Goal: Information Seeking & Learning: Learn about a topic

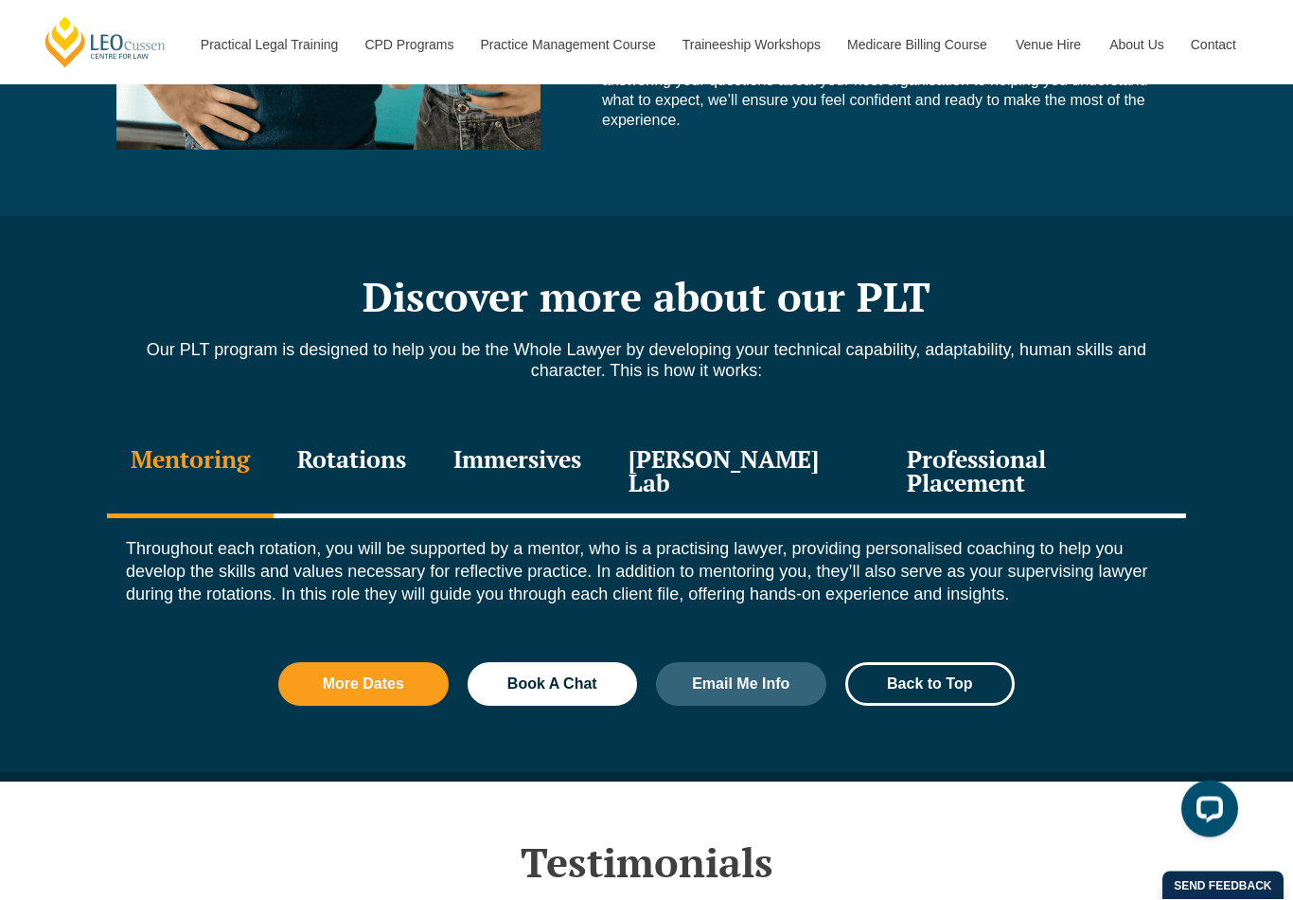
scroll to position [1874, 0]
click at [966, 446] on div "Professional Placement" at bounding box center [1034, 473] width 303 height 90
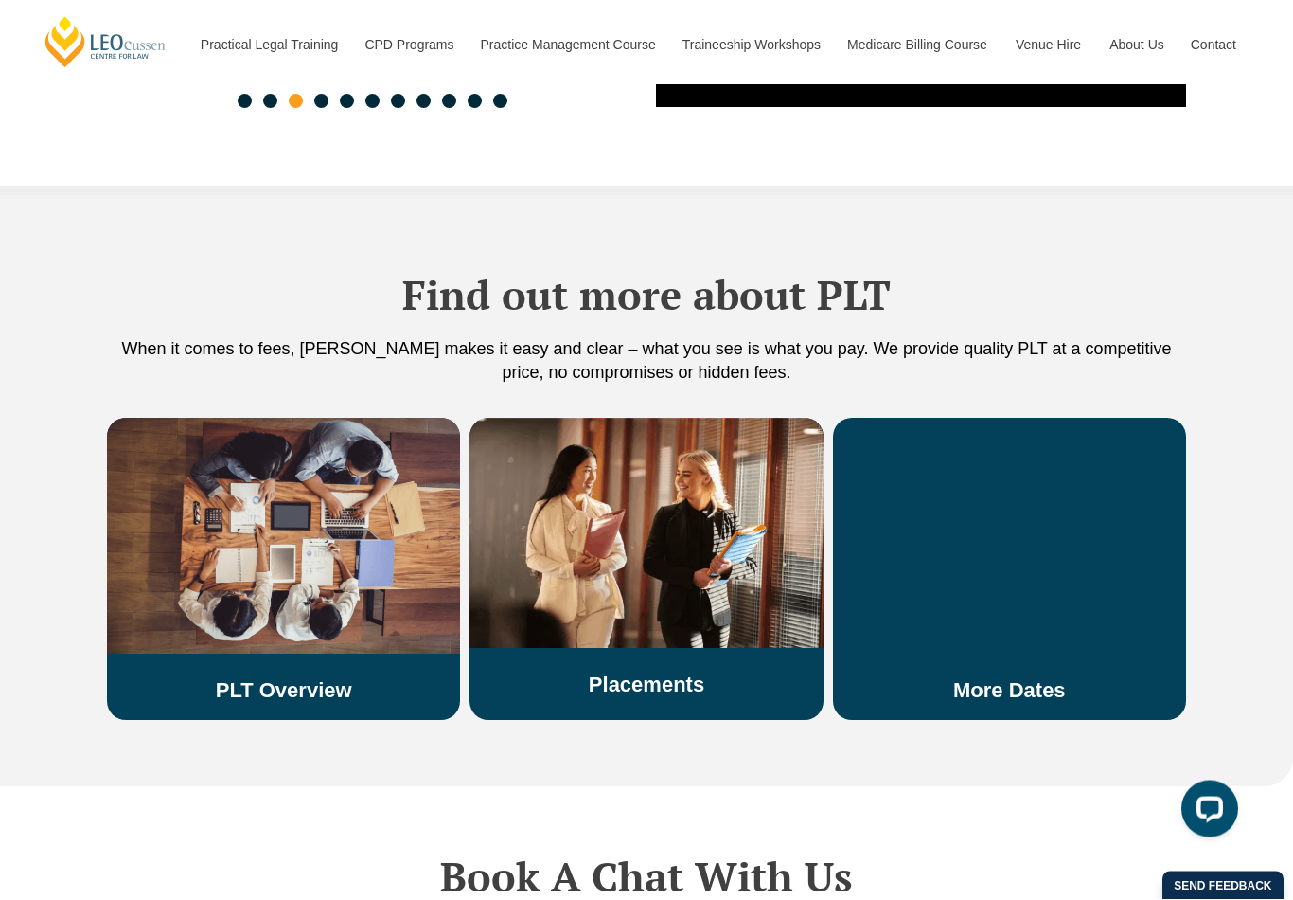
scroll to position [3256, 0]
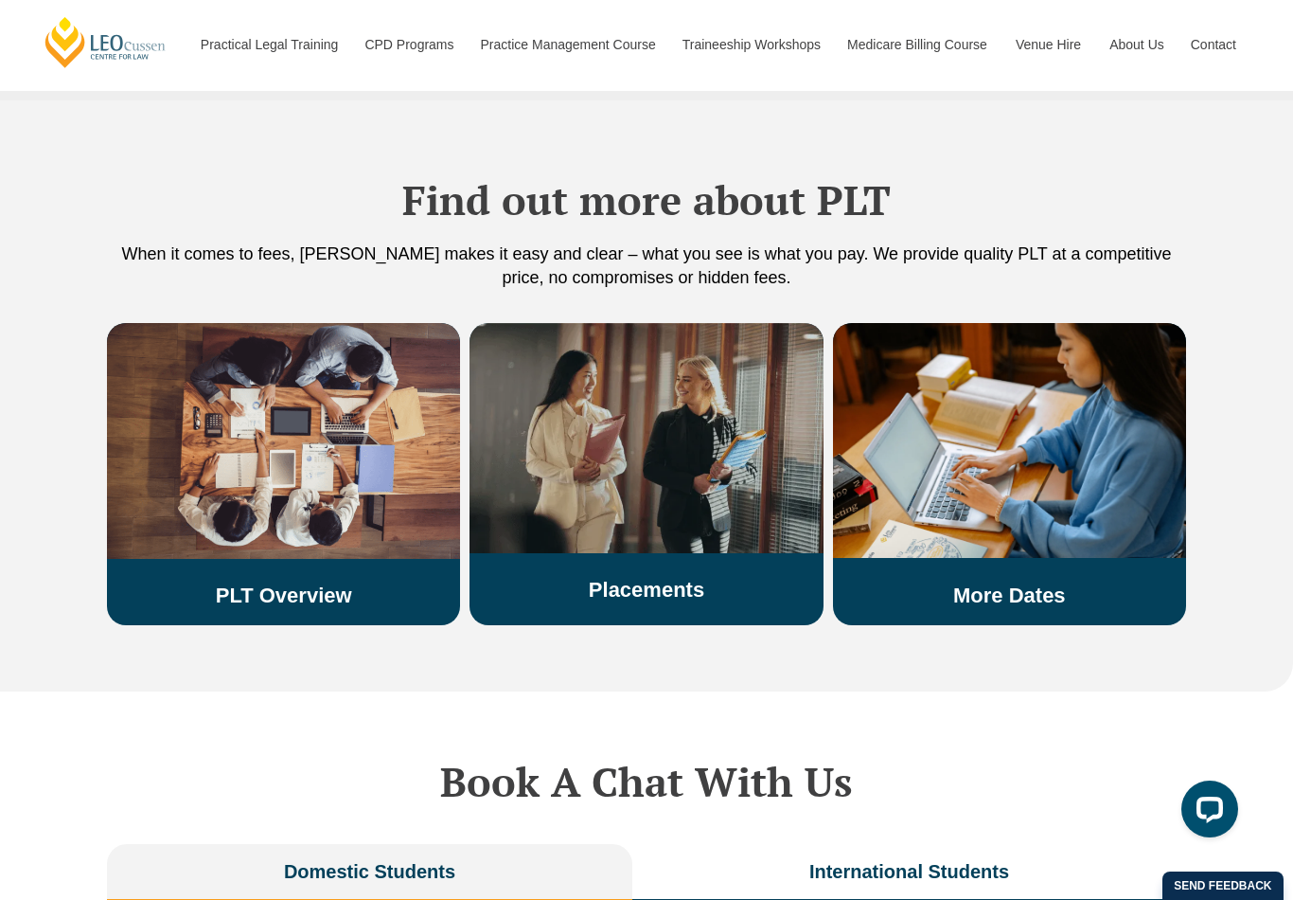
click at [774, 578] on h3 "Placements" at bounding box center [646, 590] width 353 height 25
click at [691, 578] on link "Placements" at bounding box center [647, 590] width 116 height 24
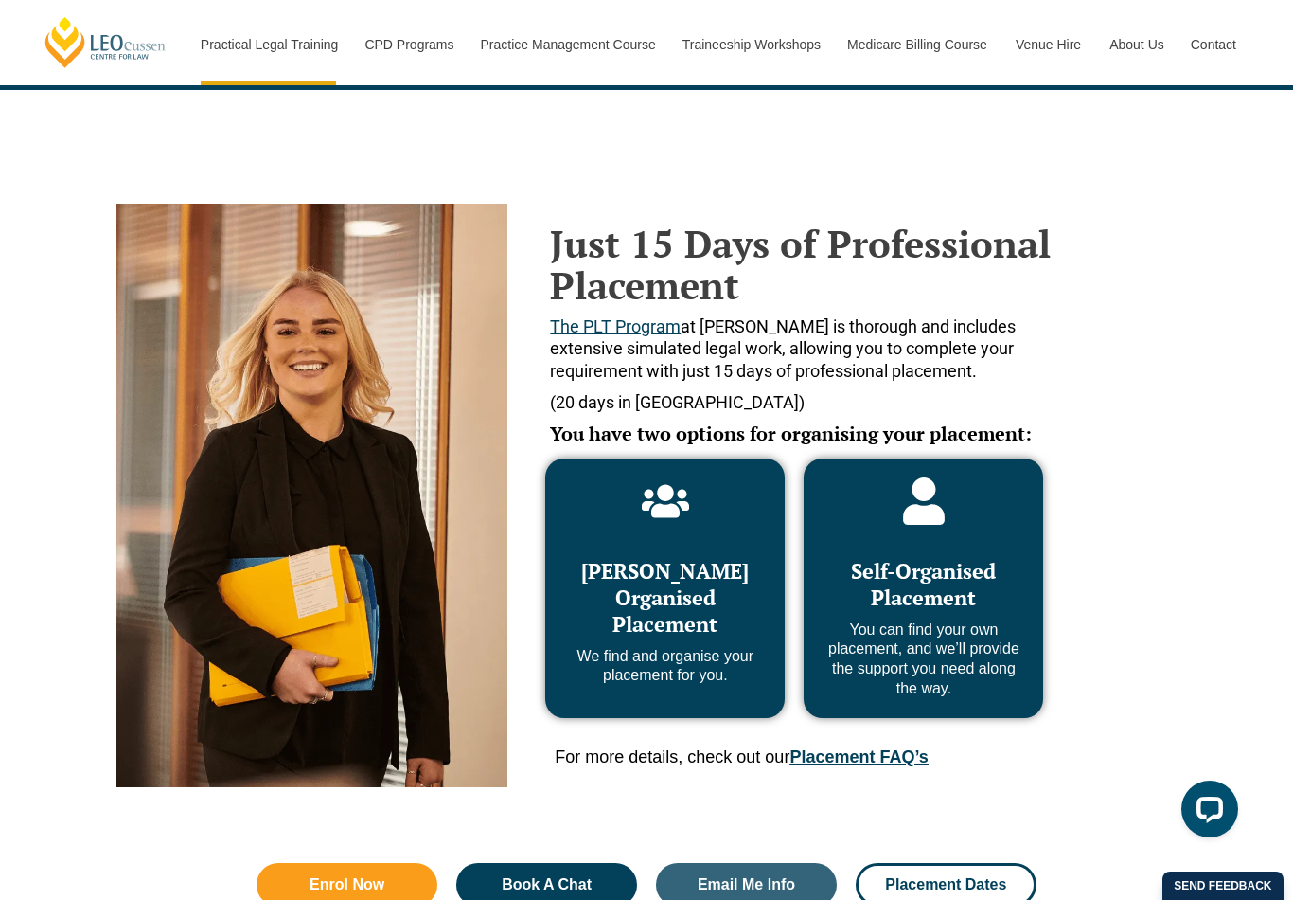
click at [910, 747] on link "Placement FAQ’s" at bounding box center [859, 756] width 138 height 19
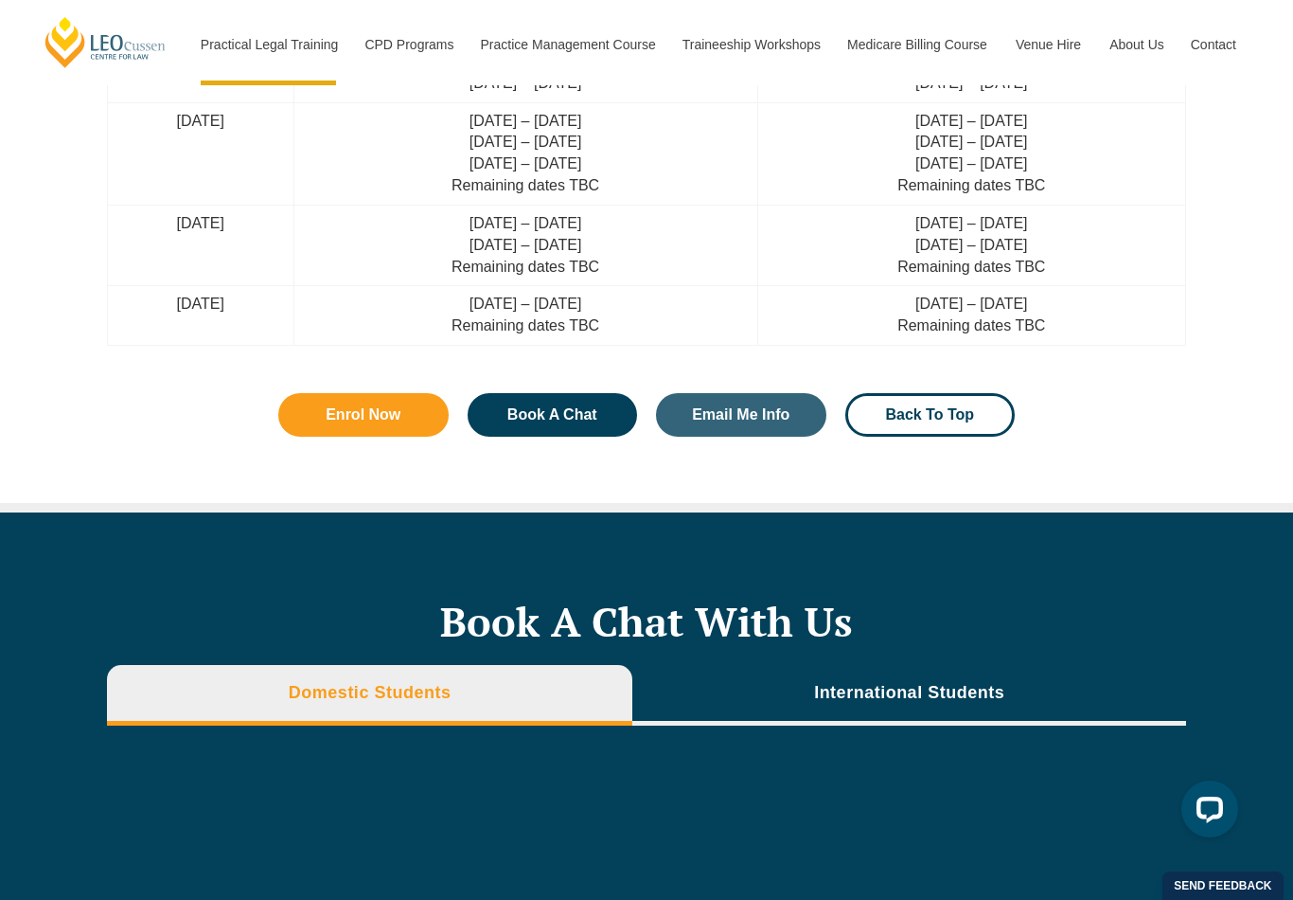
scroll to position [6670, 0]
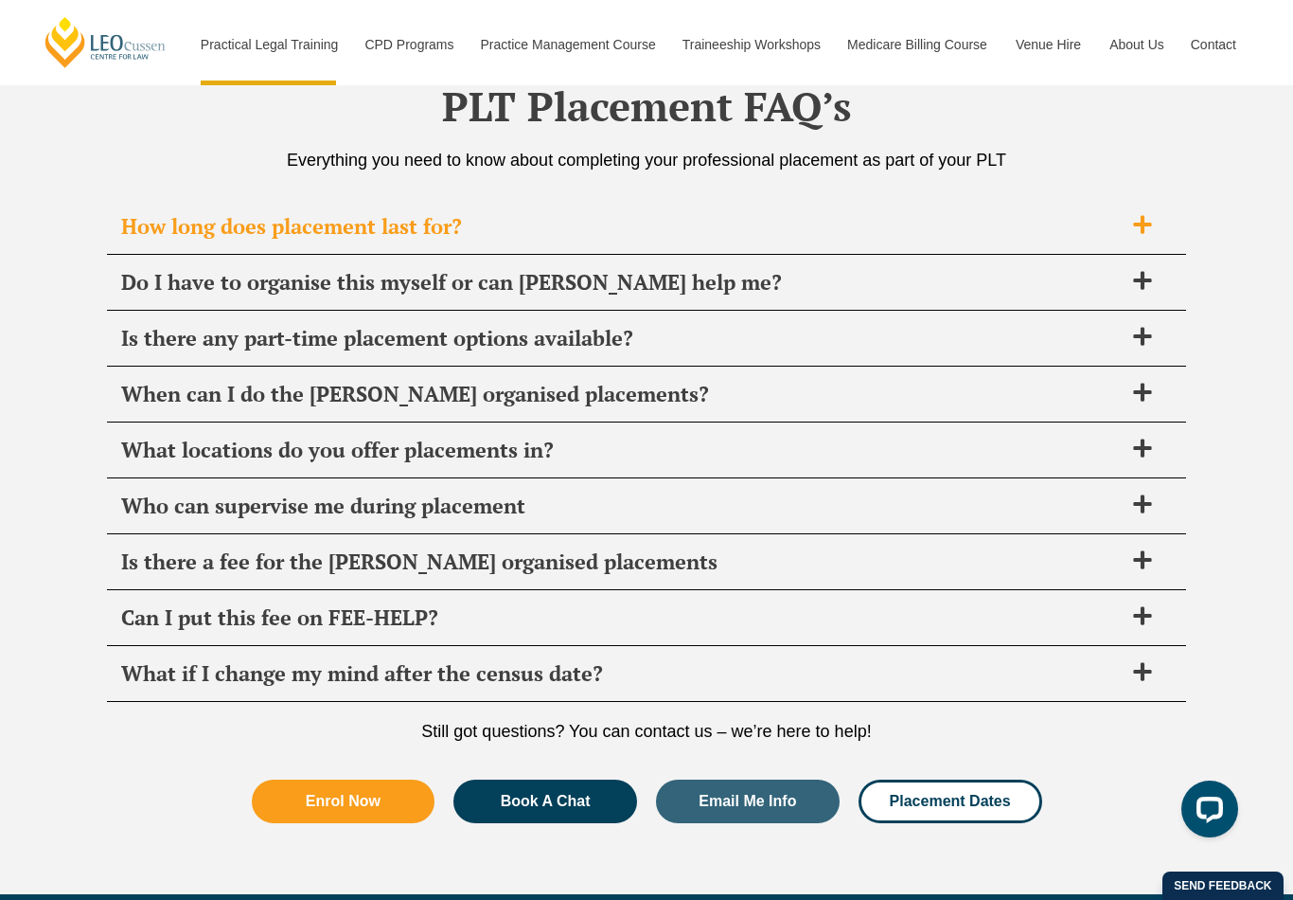
click at [1150, 199] on div "How long does placement last for?" at bounding box center [646, 227] width 1079 height 56
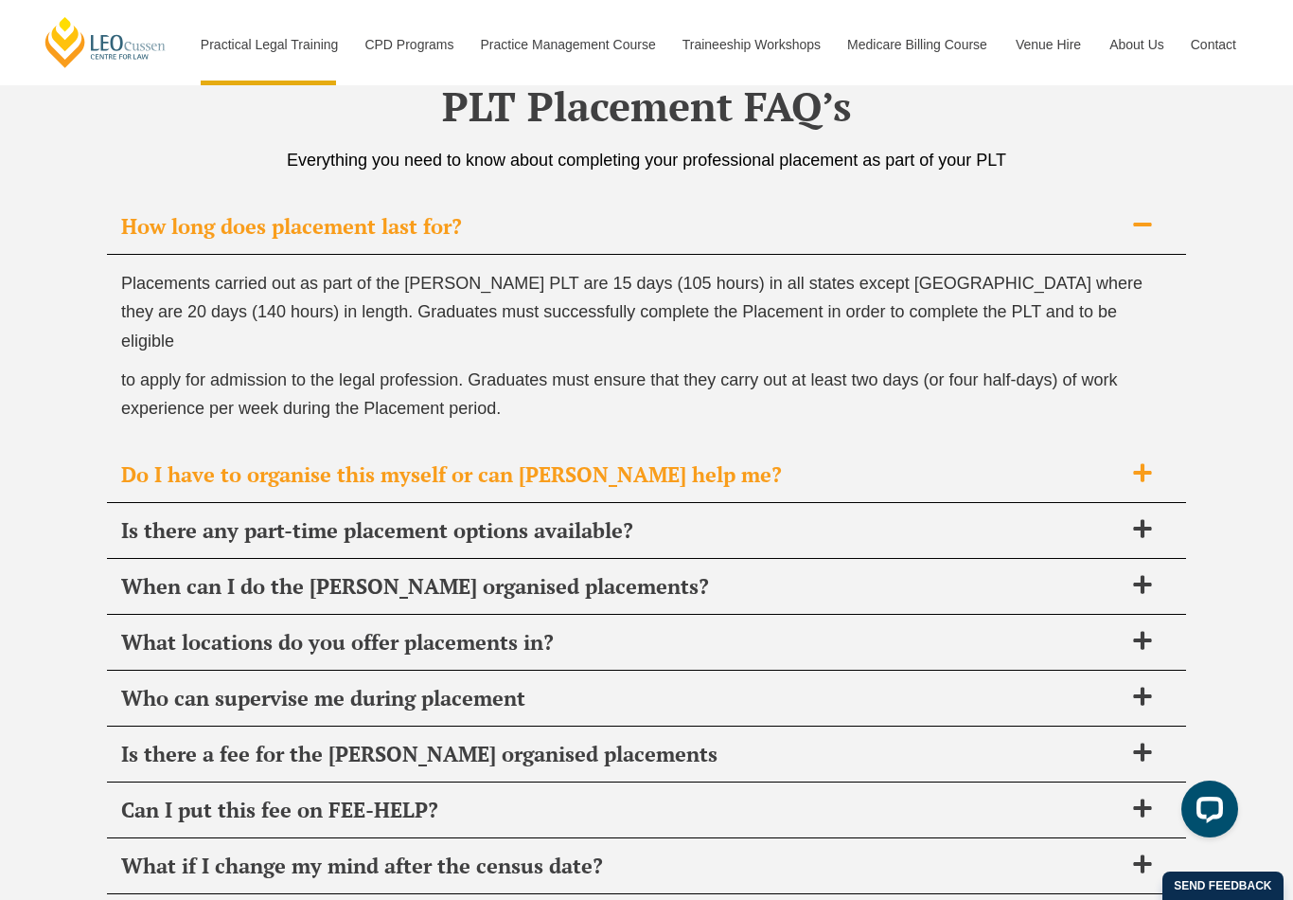
click at [1147, 462] on span at bounding box center [1143, 474] width 40 height 24
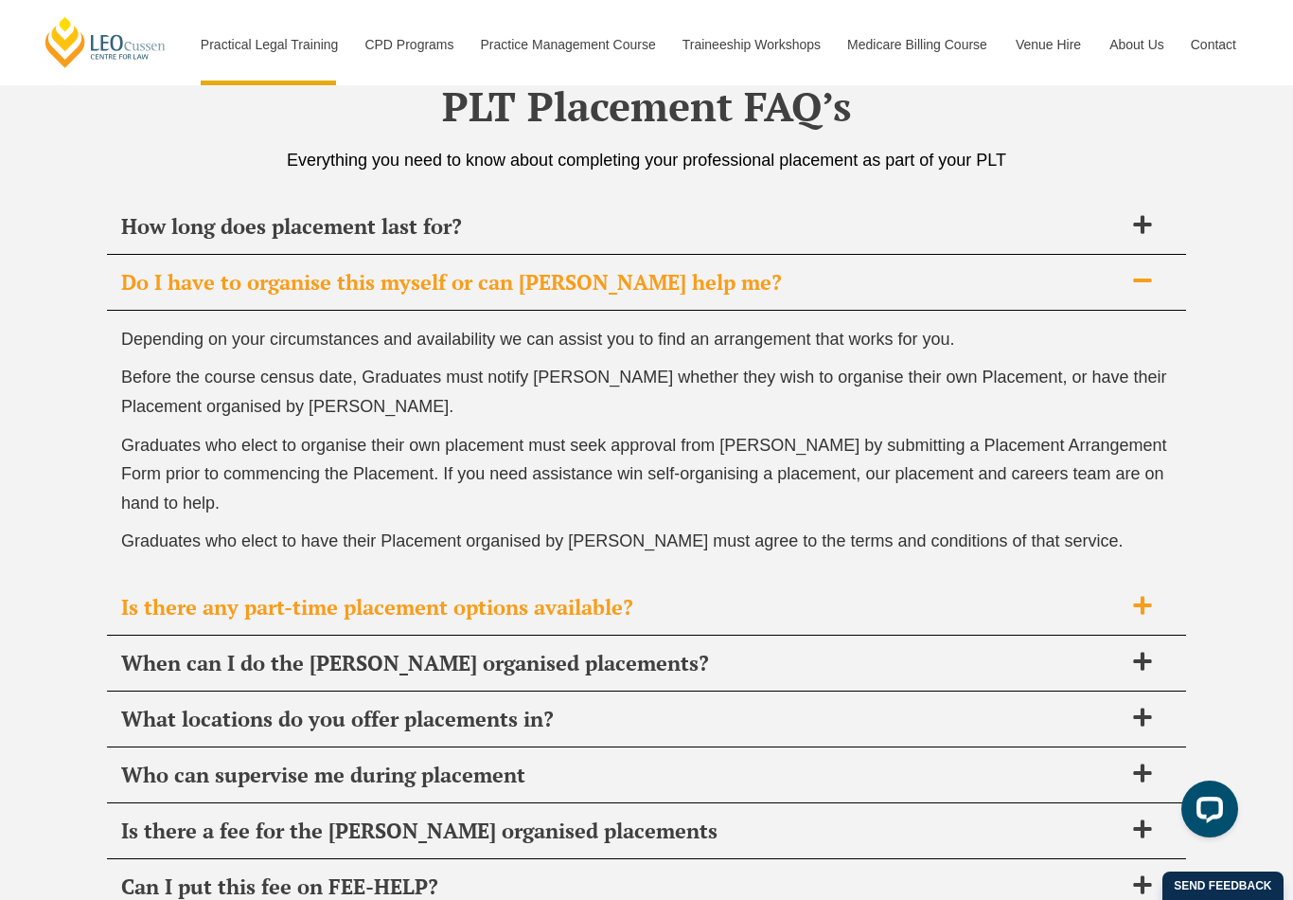
click at [1145, 595] on icon at bounding box center [1142, 605] width 21 height 21
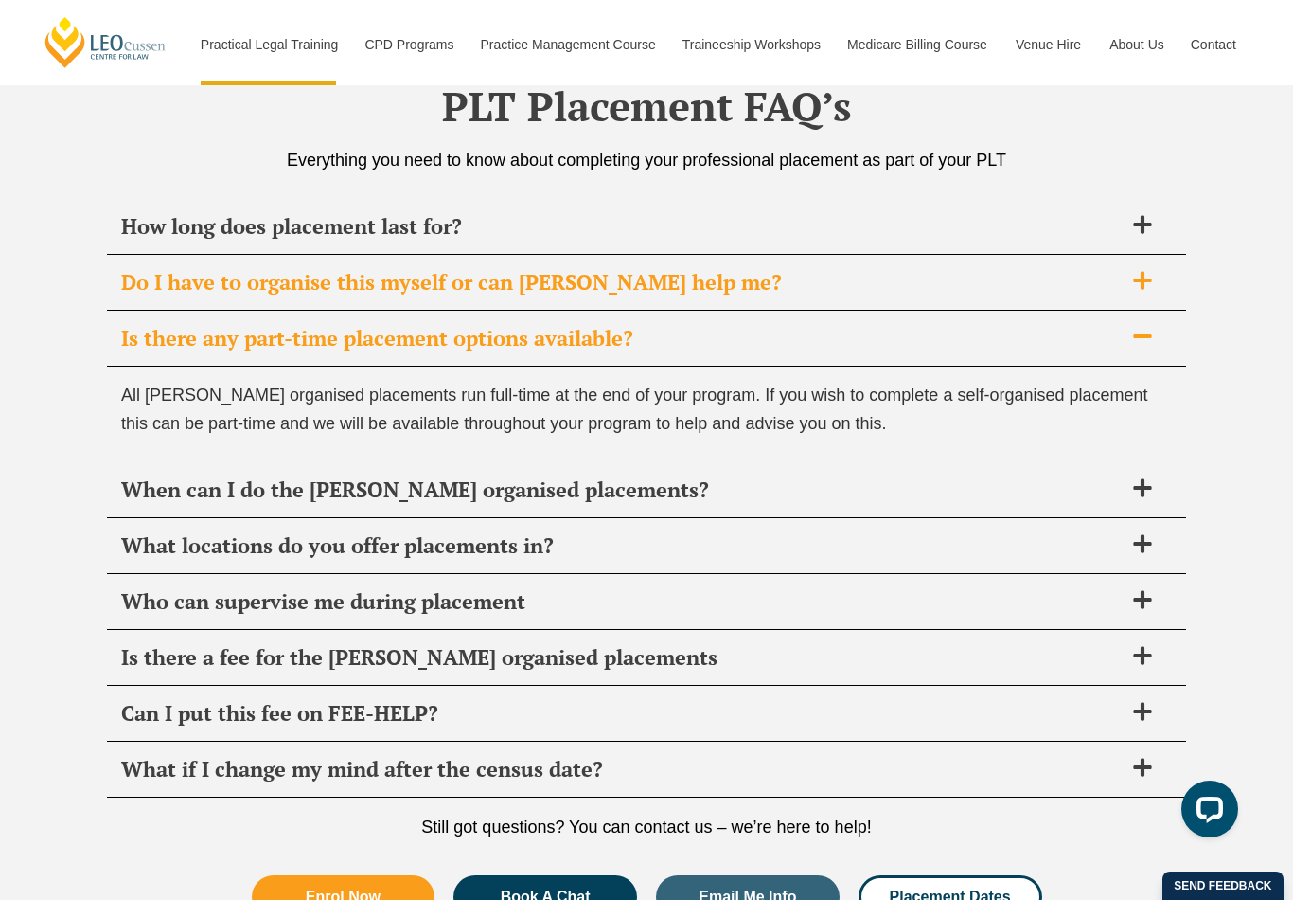
click at [1134, 272] on icon at bounding box center [1142, 281] width 18 height 18
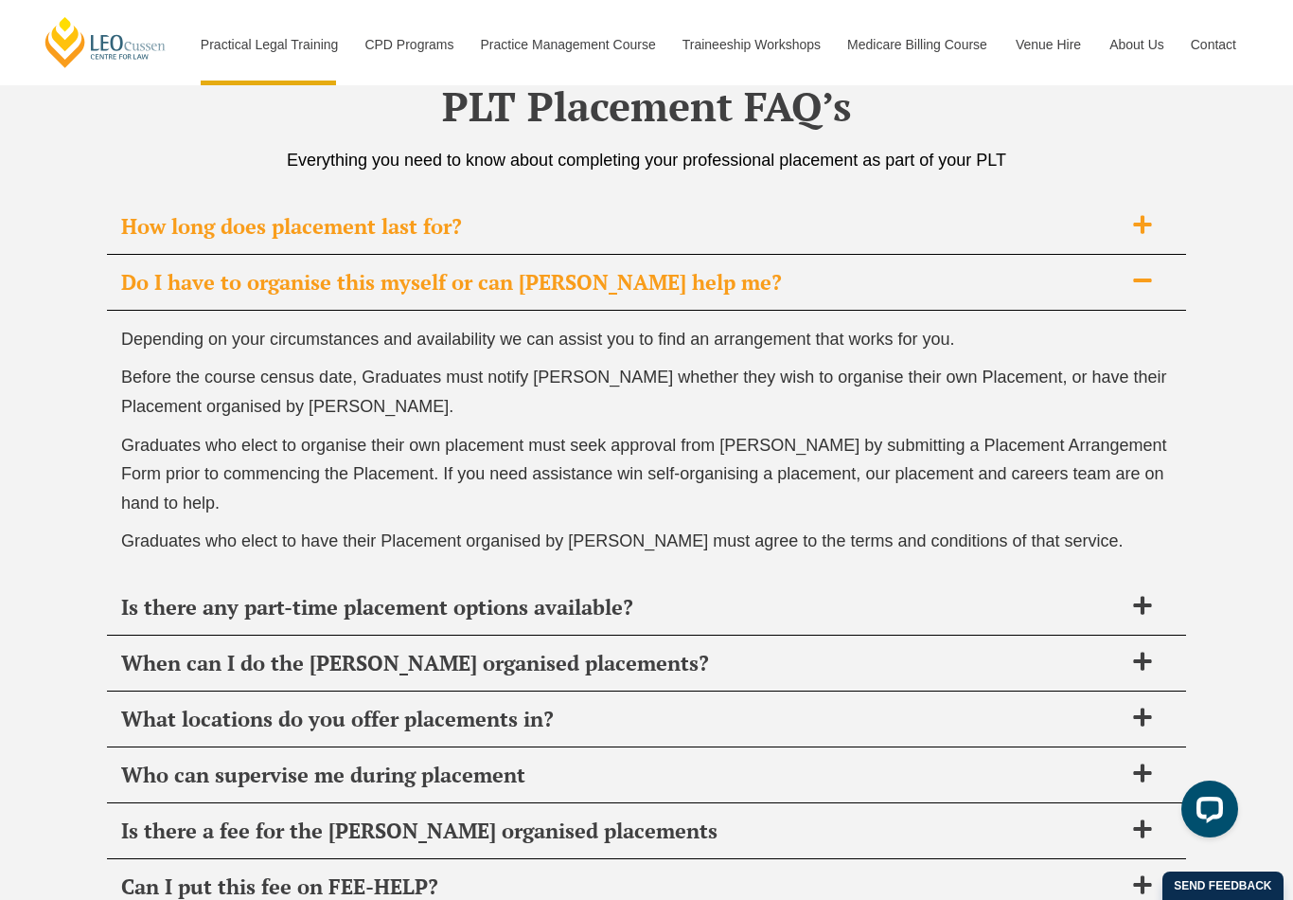
click at [1148, 216] on icon at bounding box center [1142, 225] width 18 height 18
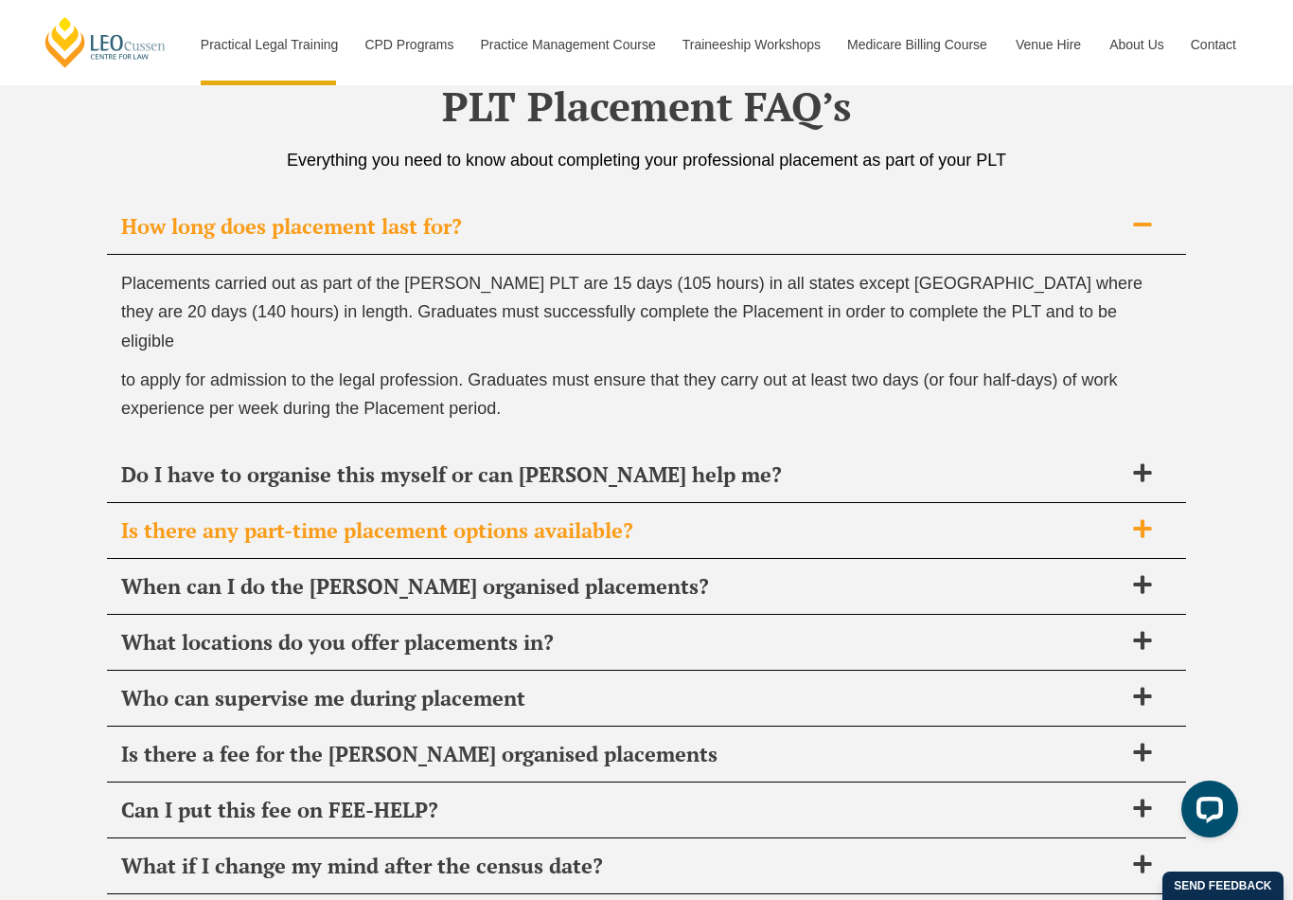
click at [1144, 520] on icon at bounding box center [1142, 529] width 18 height 18
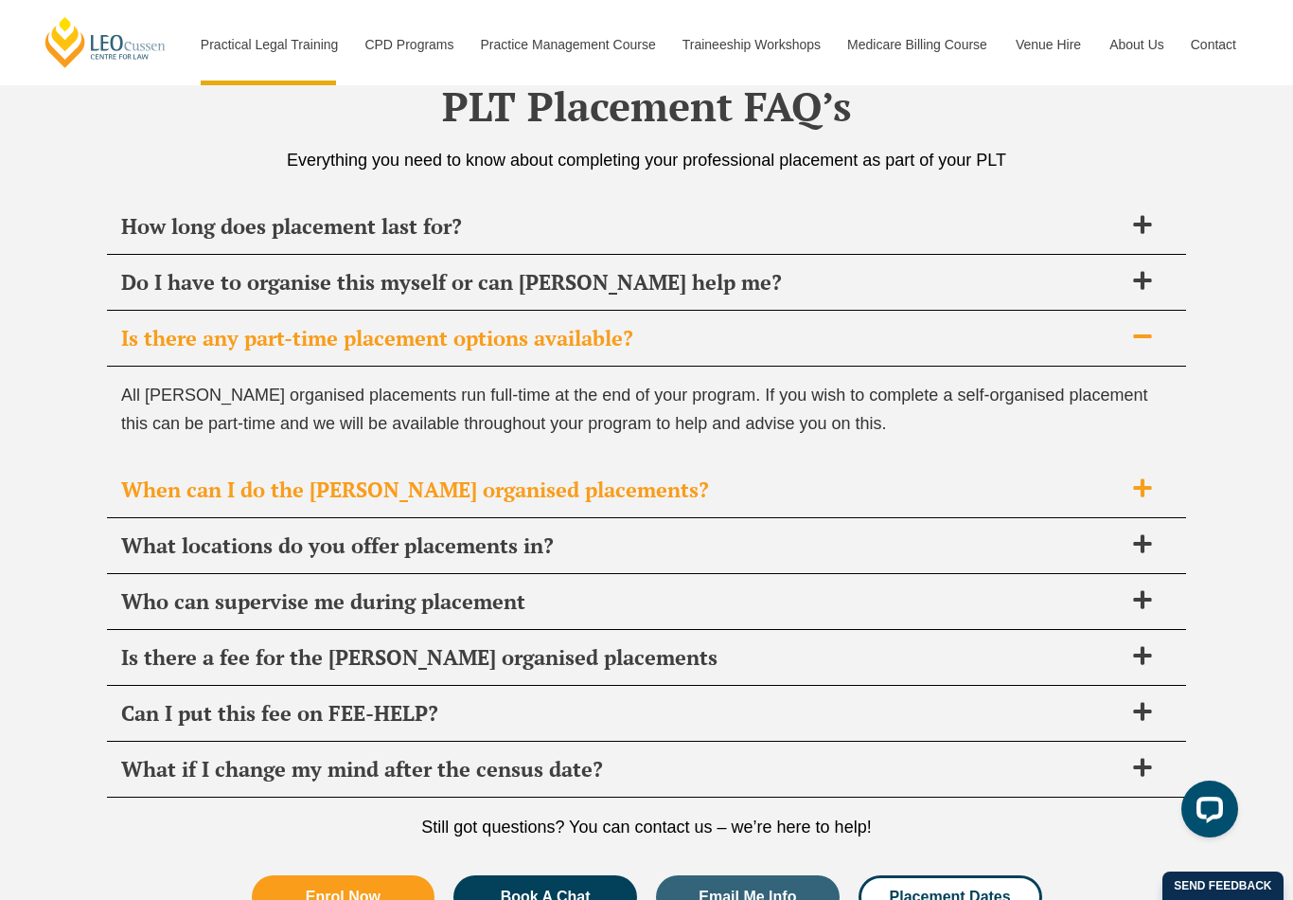
click at [1144, 479] on icon at bounding box center [1142, 488] width 18 height 18
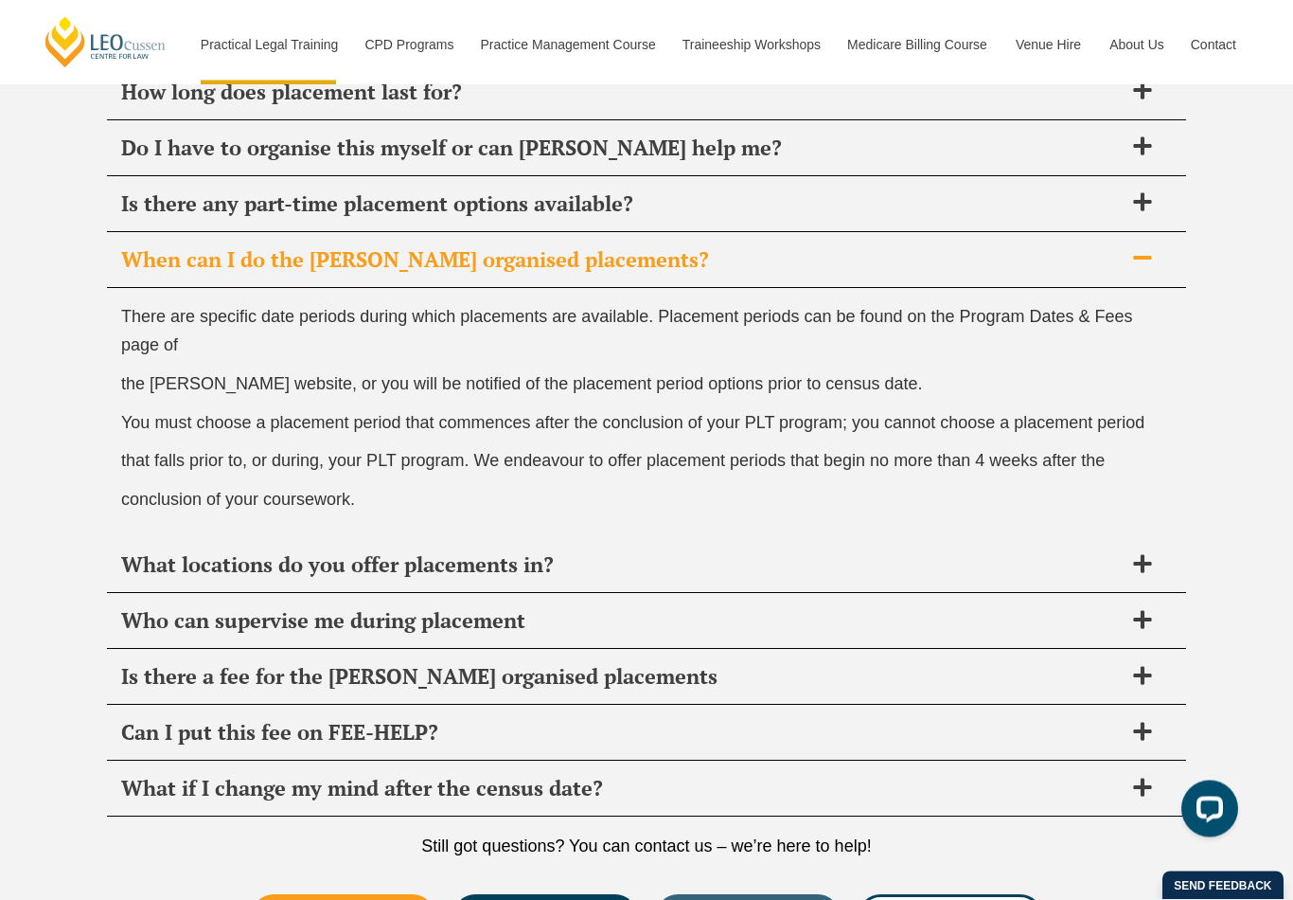
scroll to position [6814, 0]
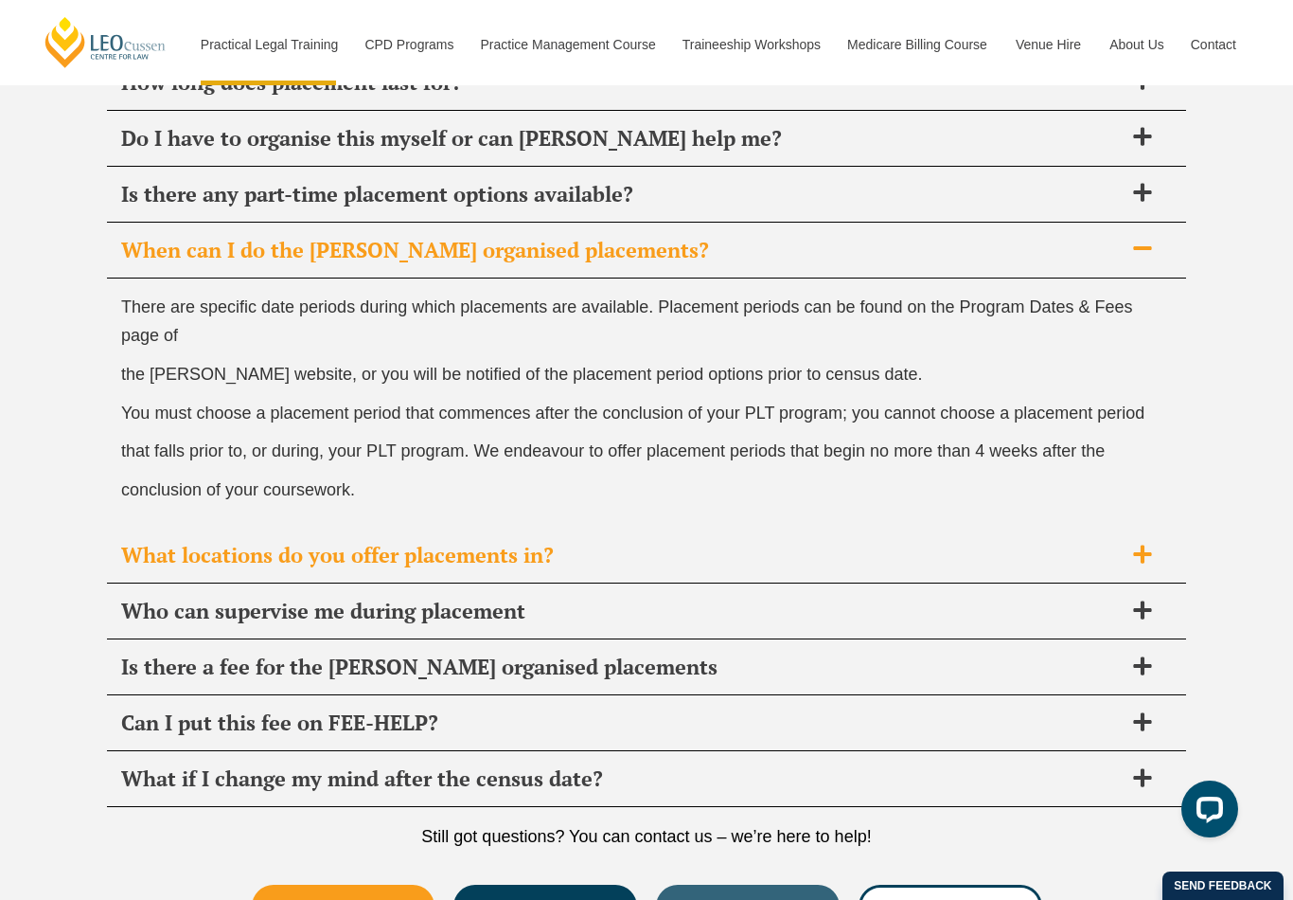
click at [1139, 527] on div "What locations do you offer placements in?" at bounding box center [646, 555] width 1079 height 56
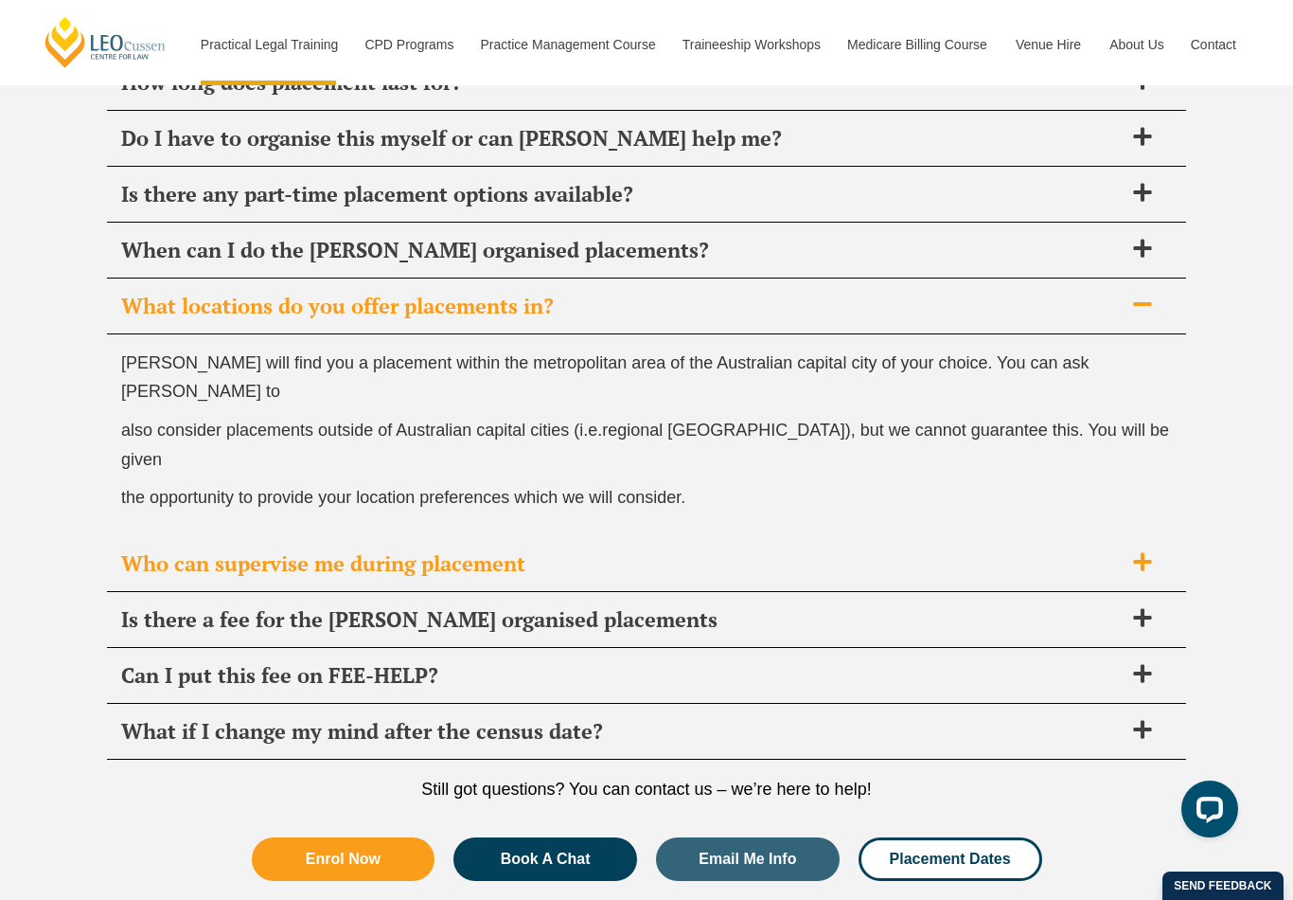
click at [1140, 553] on icon at bounding box center [1142, 562] width 18 height 18
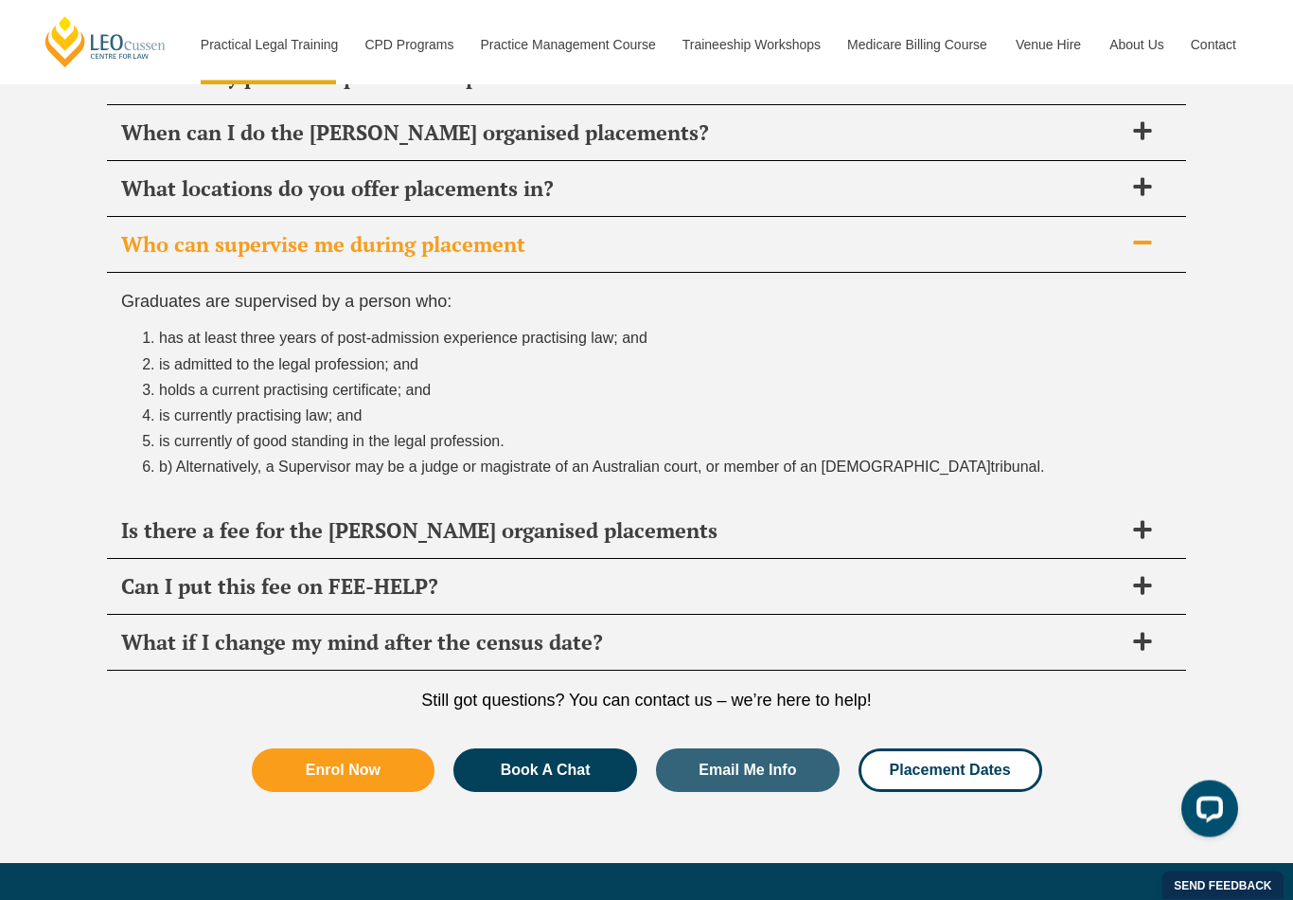
scroll to position [6946, 0]
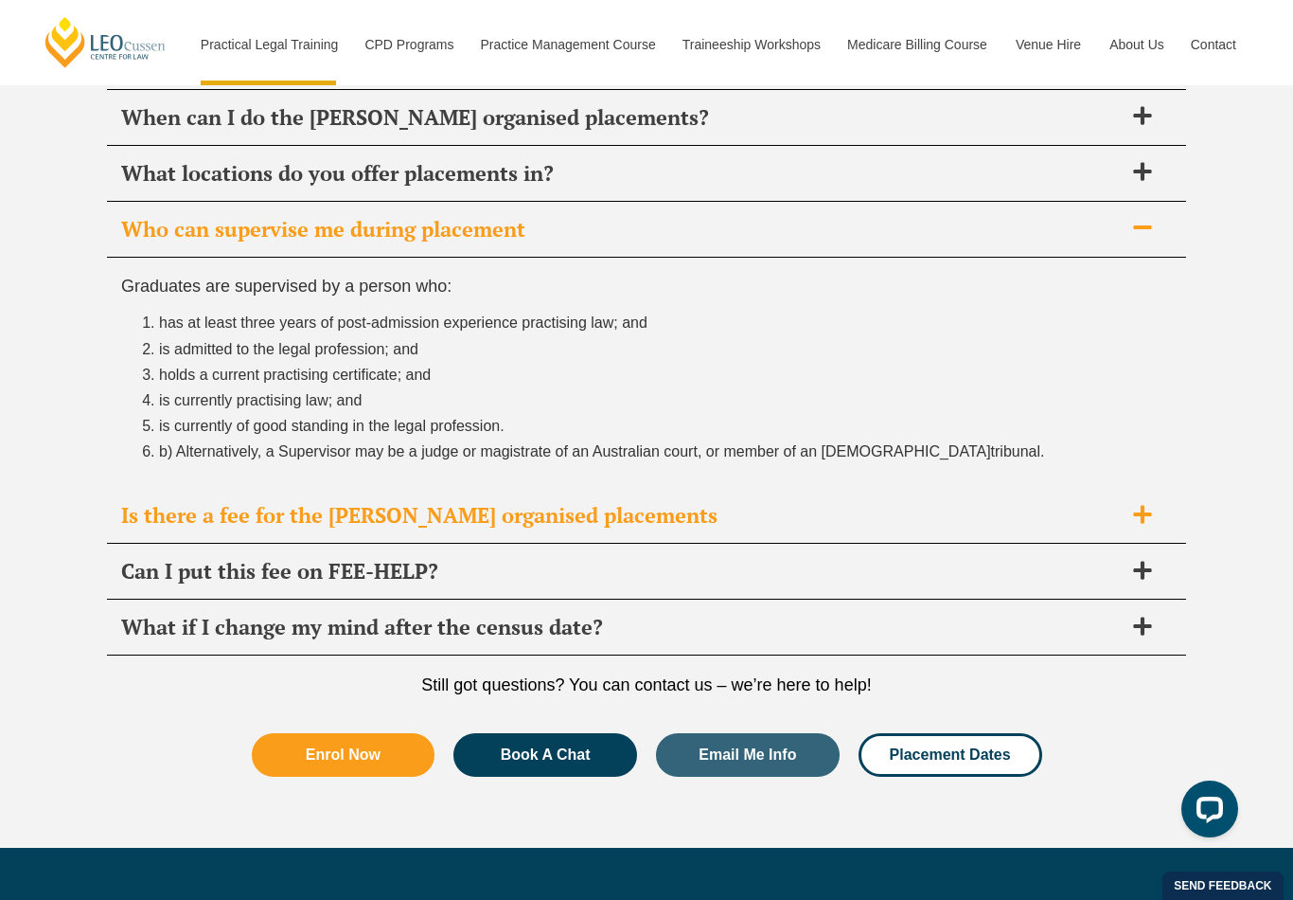
click at [1143, 505] on icon at bounding box center [1142, 514] width 18 height 18
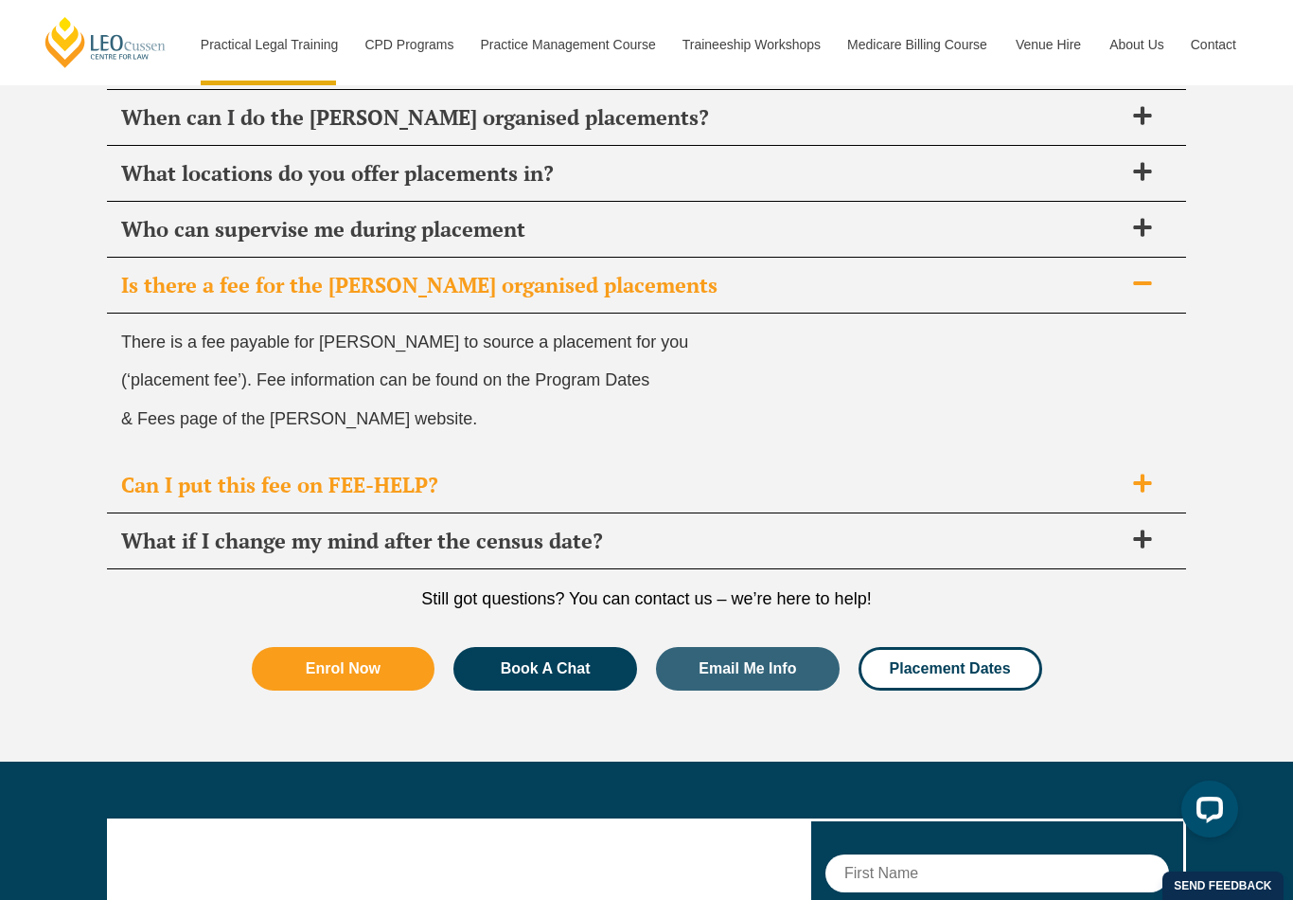
click at [1152, 473] on icon at bounding box center [1142, 483] width 21 height 21
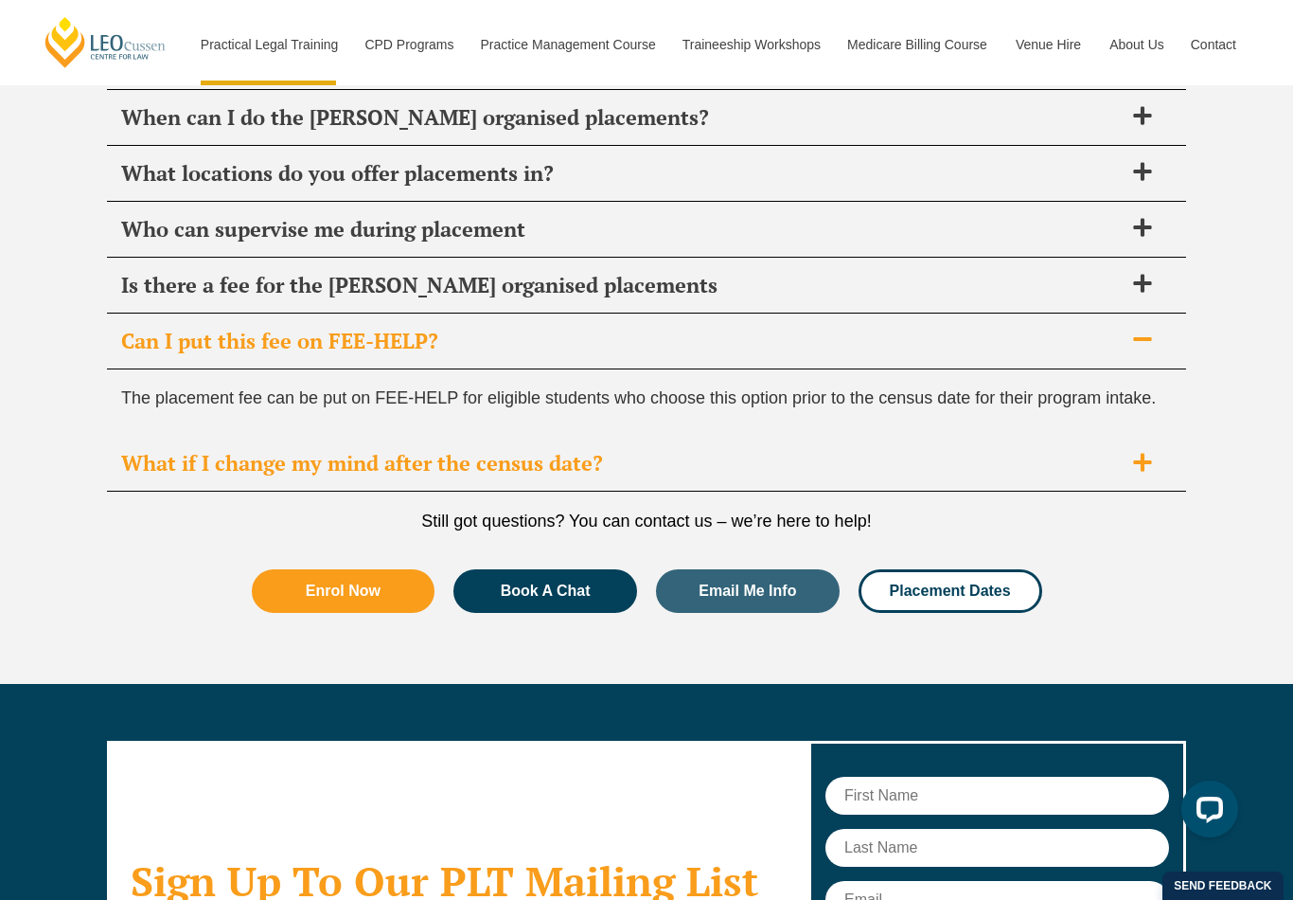
click at [1147, 436] on div "What if I change my mind after the census date?" at bounding box center [646, 464] width 1079 height 56
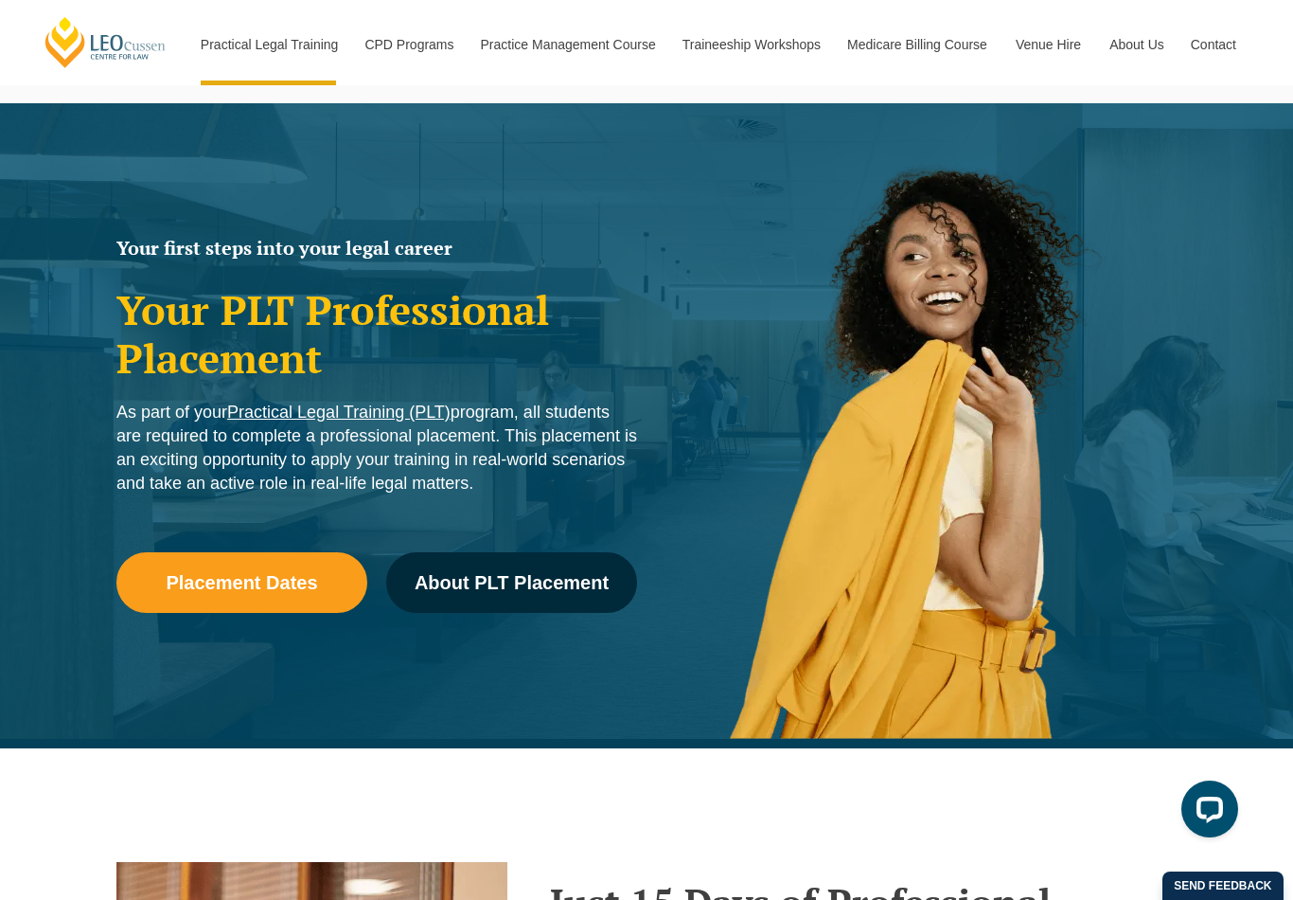
scroll to position [0, 0]
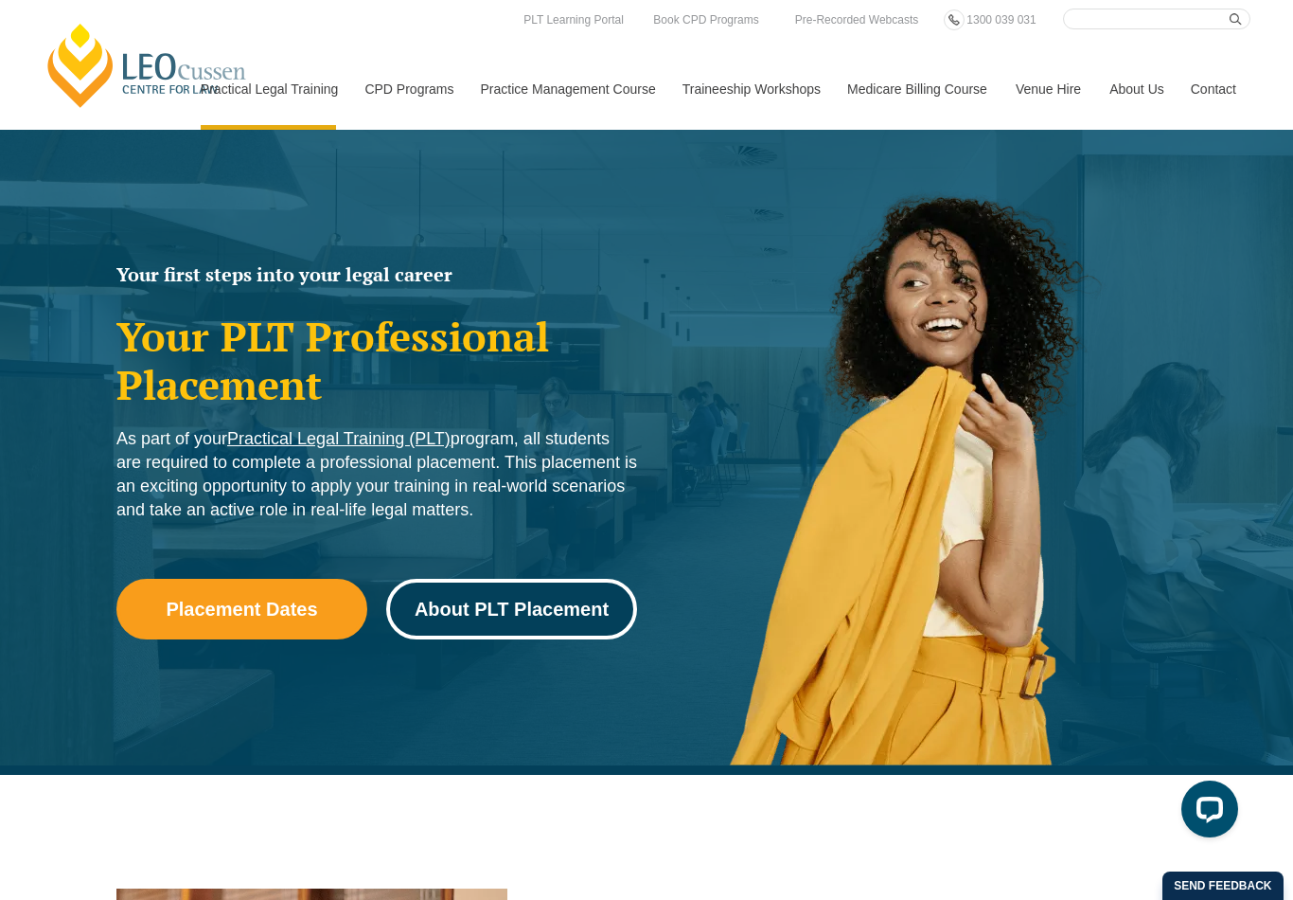
click at [573, 615] on span "About PLT Placement" at bounding box center [512, 608] width 194 height 19
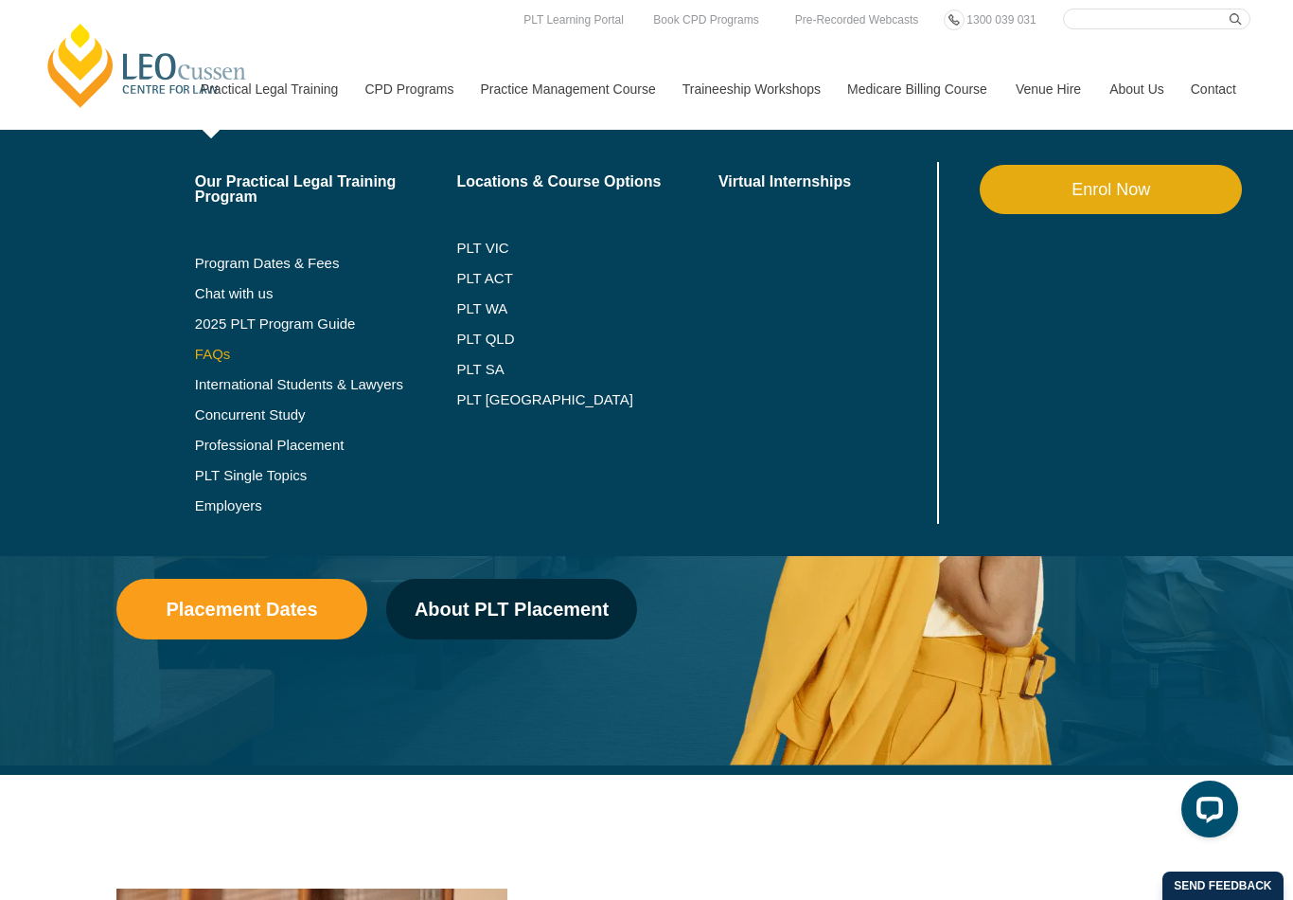
click at [286, 348] on link "FAQs" at bounding box center [326, 354] width 262 height 15
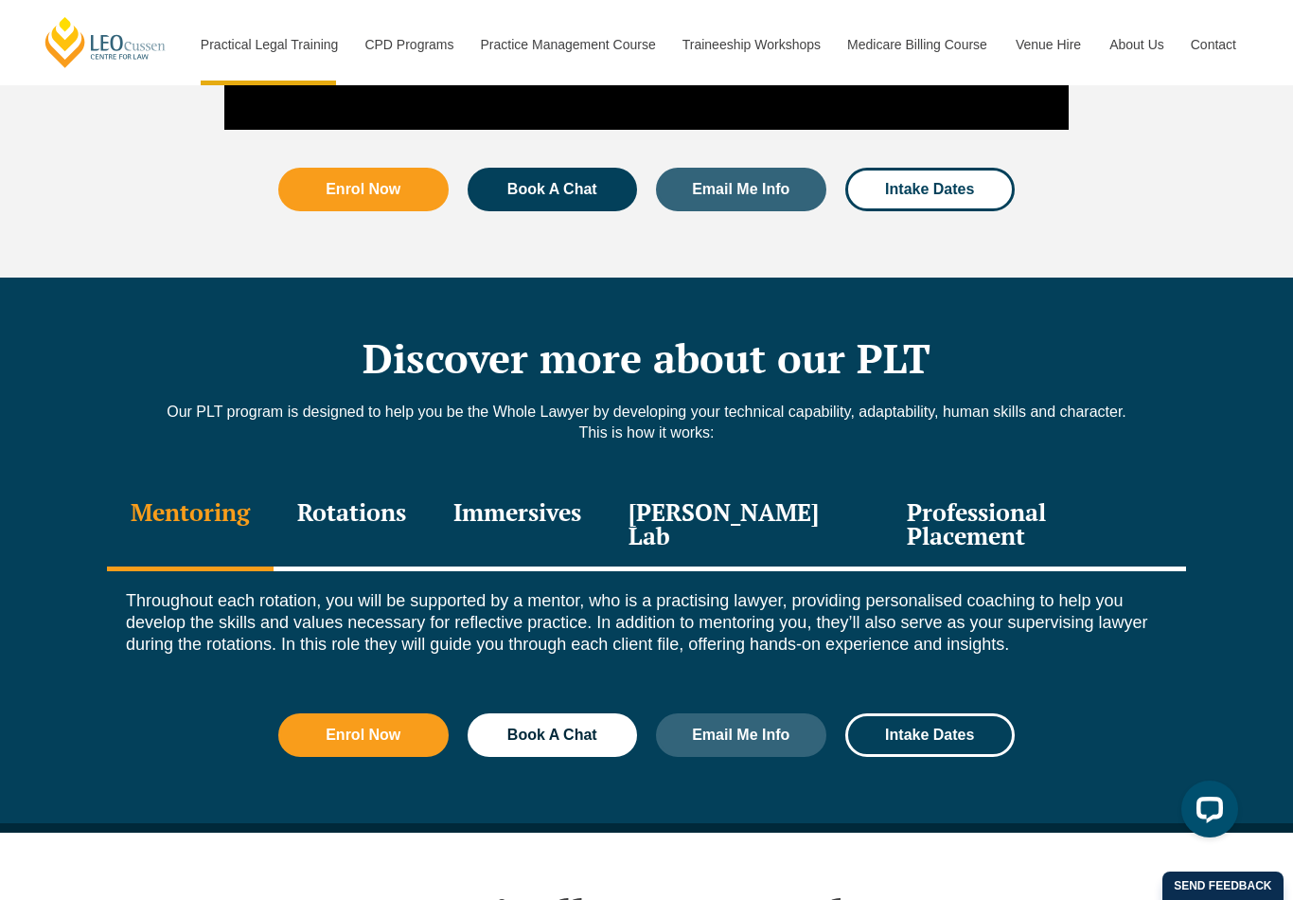
scroll to position [2360, 0]
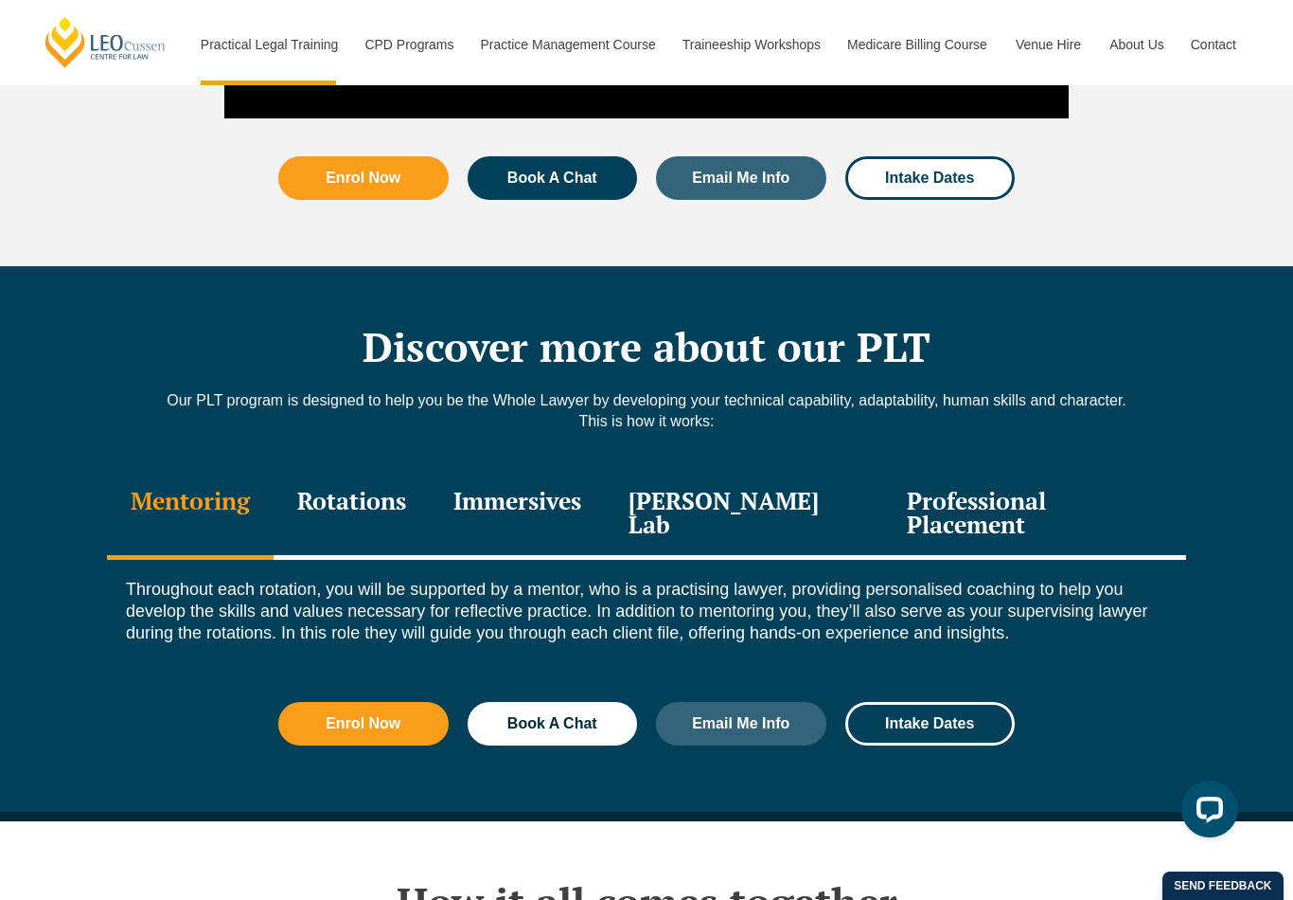
click at [1094, 471] on div "Professional Placement" at bounding box center [1034, 515] width 303 height 90
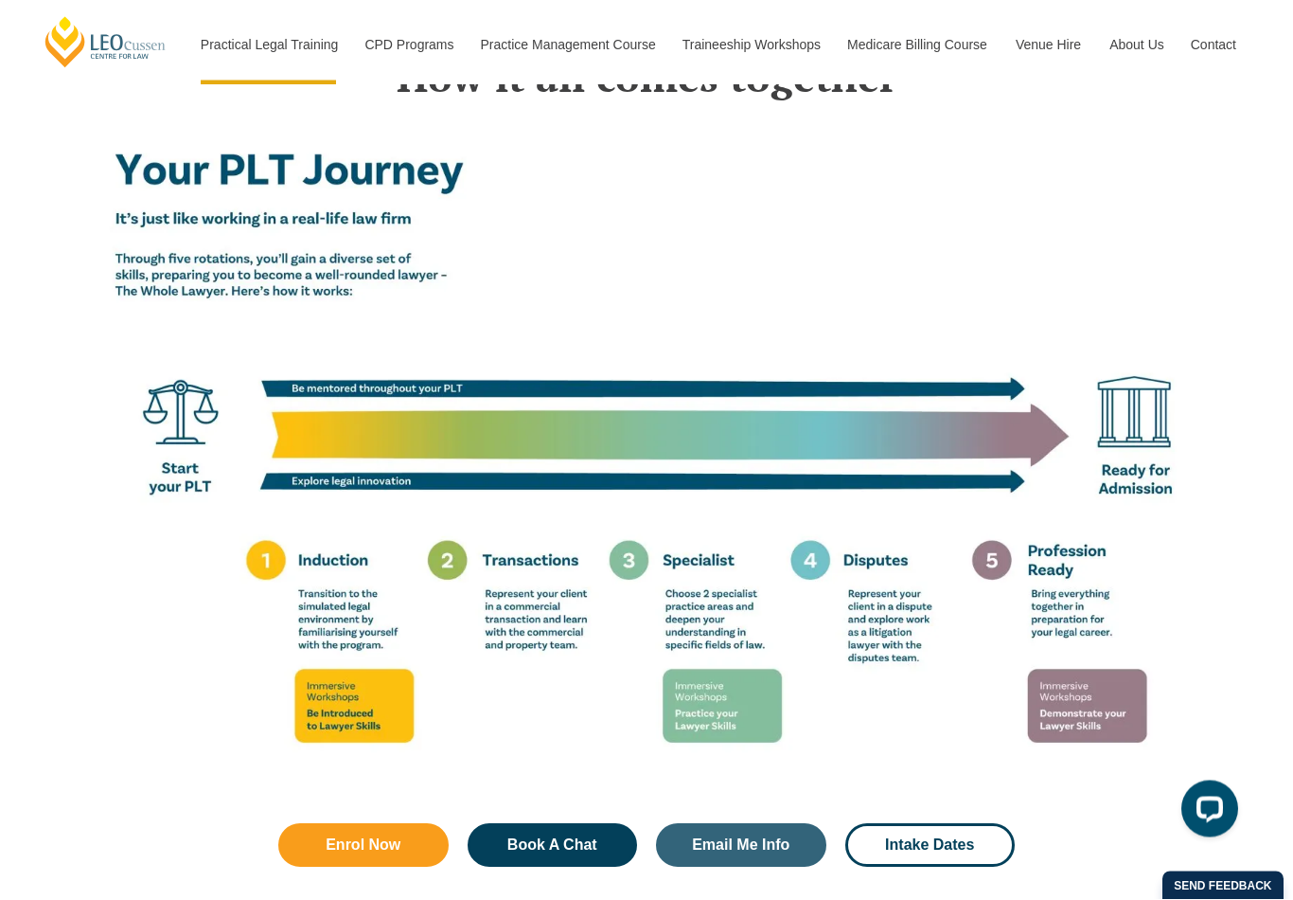
scroll to position [3304, 0]
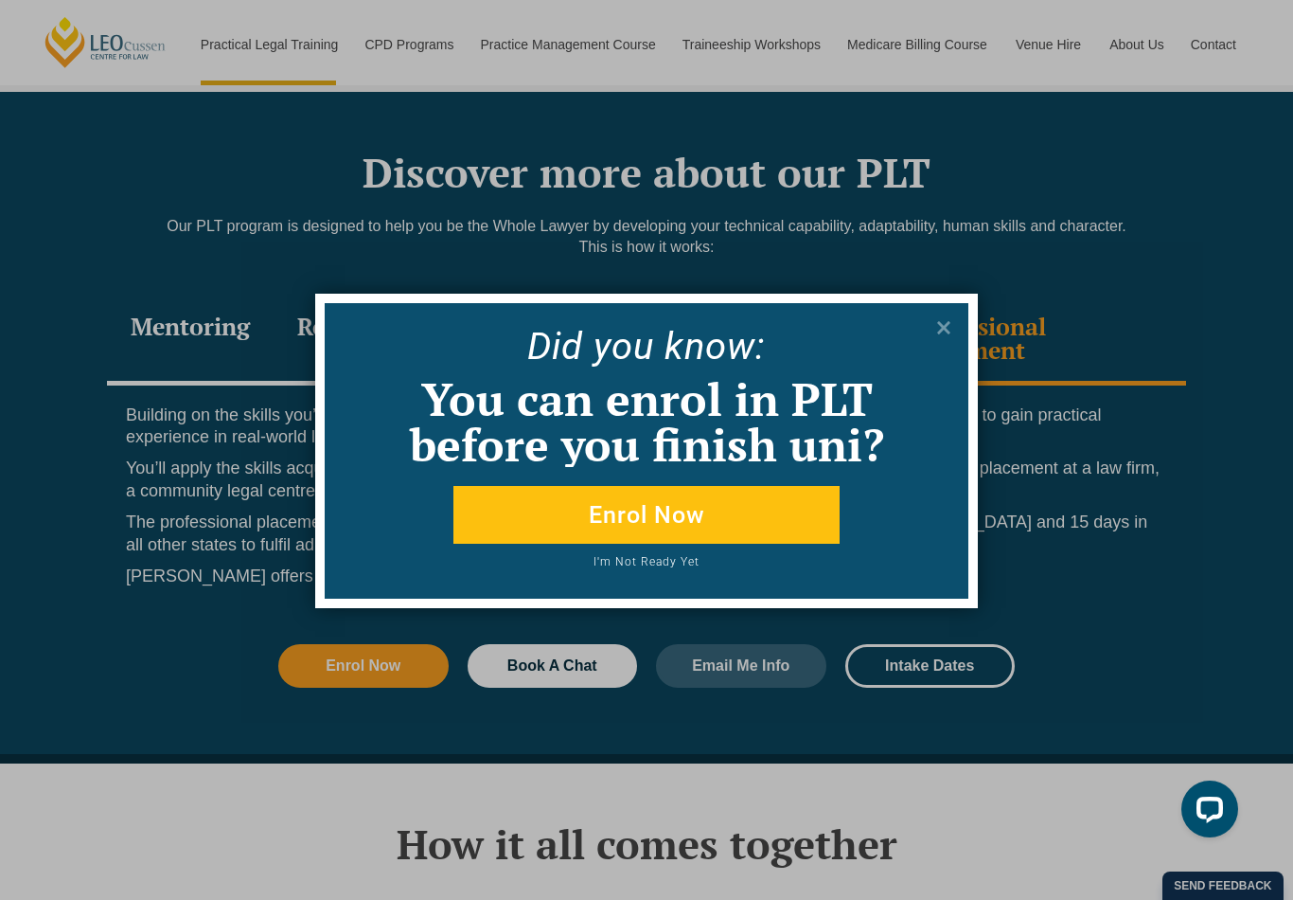
click at [961, 340] on p "Did yo u know:" at bounding box center [647, 347] width 642 height 38
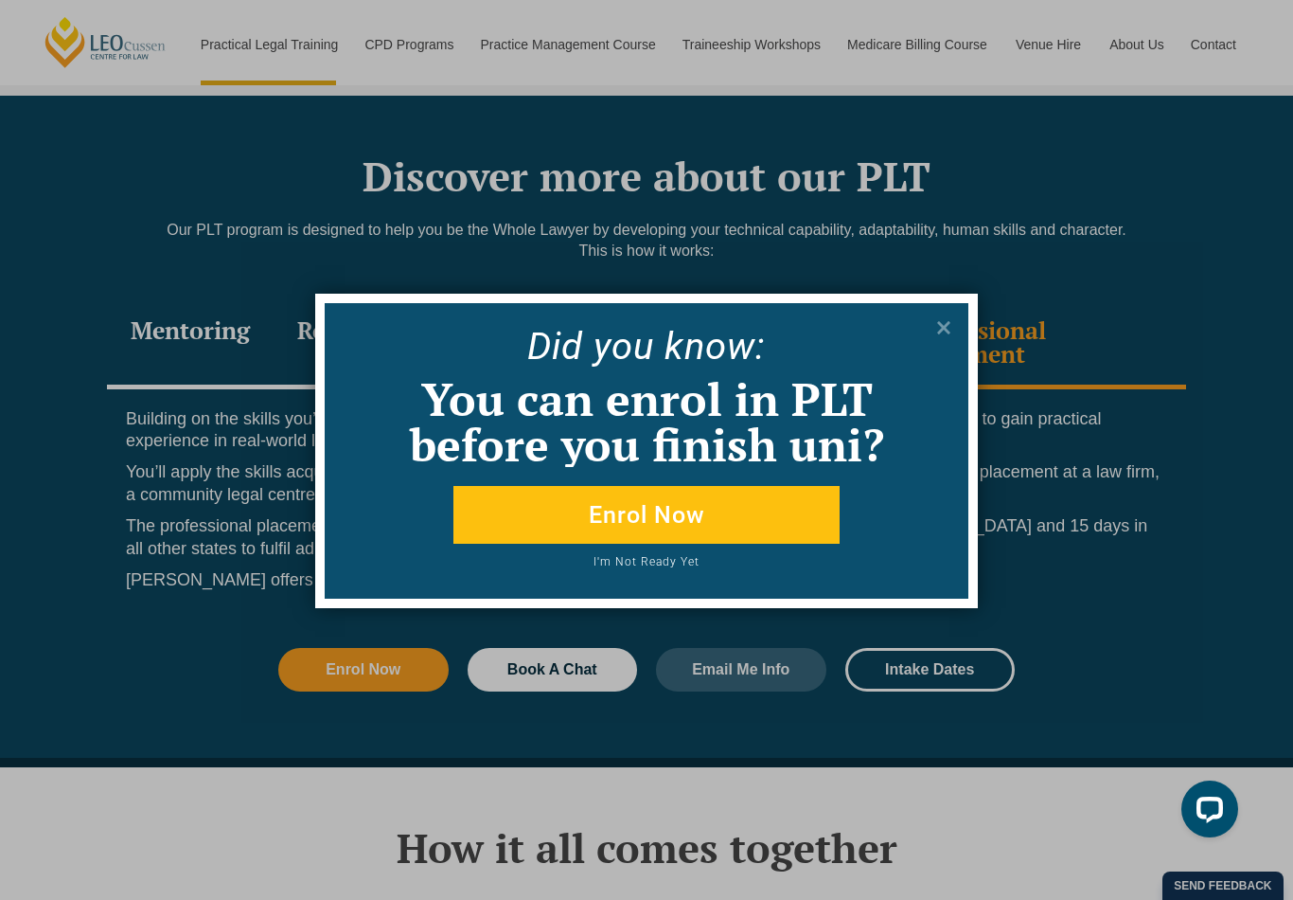
scroll to position [2528, 0]
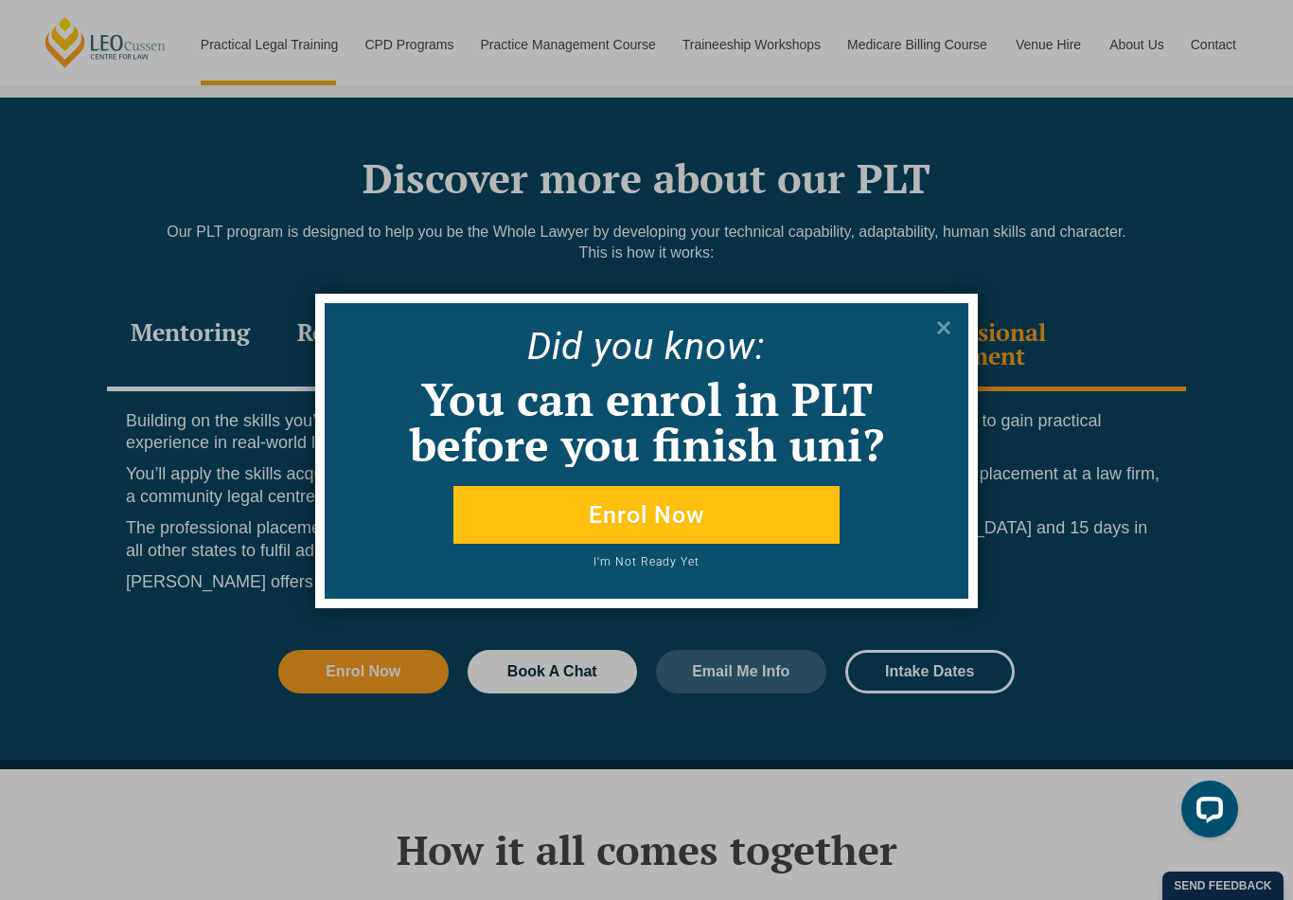
click at [952, 308] on div "Did yo u know:" at bounding box center [647, 339] width 642 height 71
click at [936, 337] on icon at bounding box center [944, 327] width 21 height 21
click at [936, 336] on icon at bounding box center [944, 327] width 21 height 21
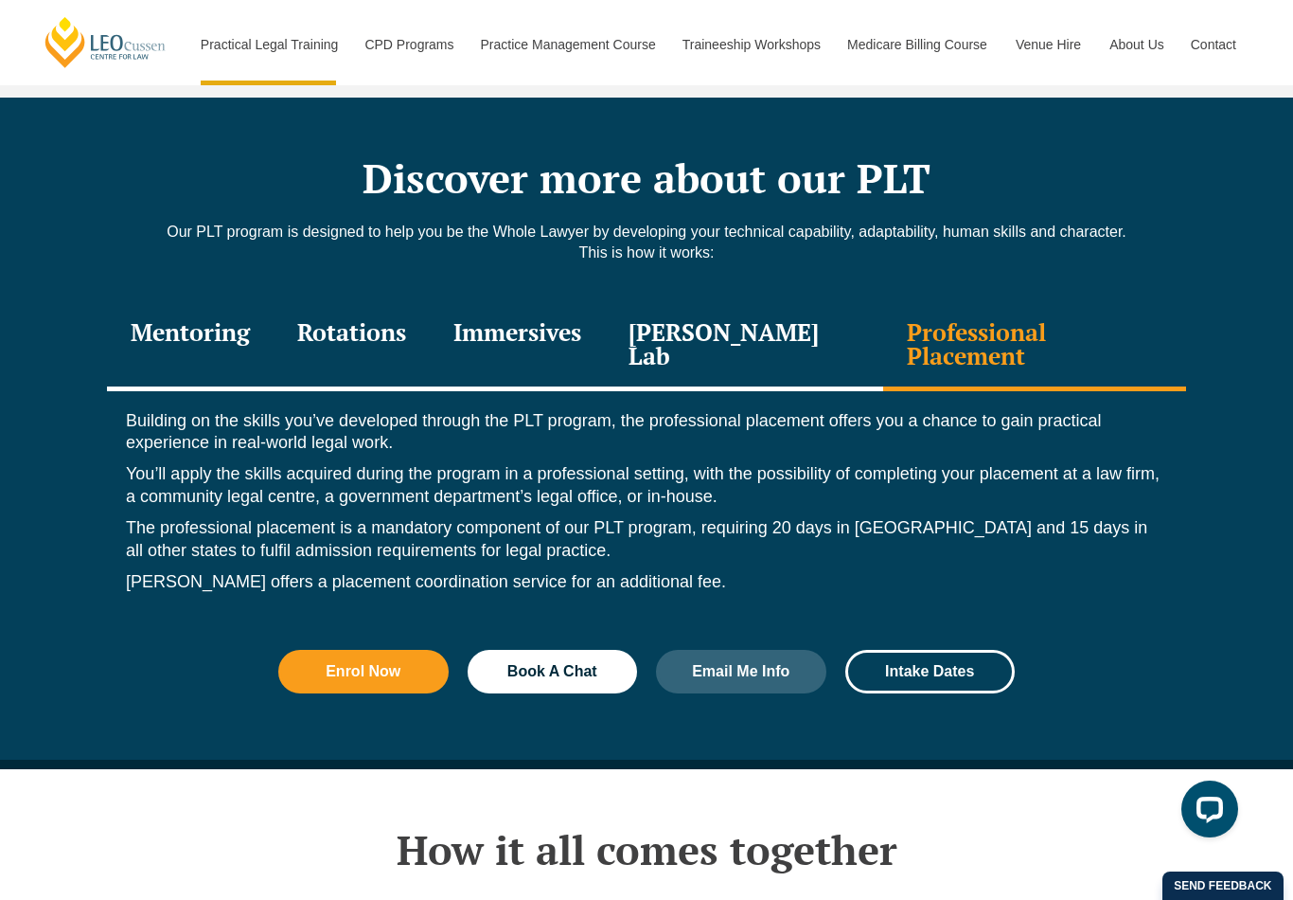
click at [942, 322] on div "Professional Placement" at bounding box center [1034, 346] width 303 height 90
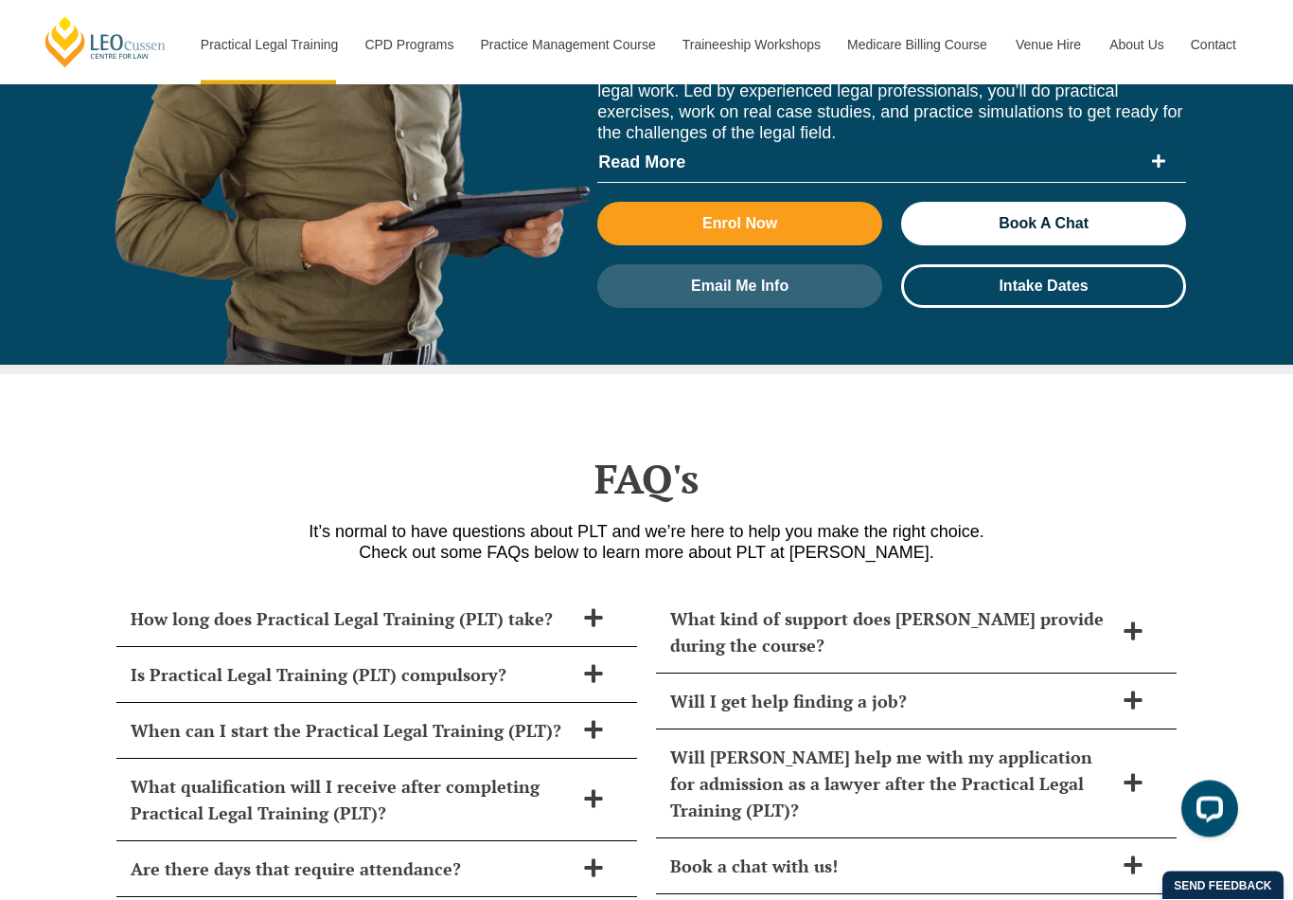
scroll to position [7977, 0]
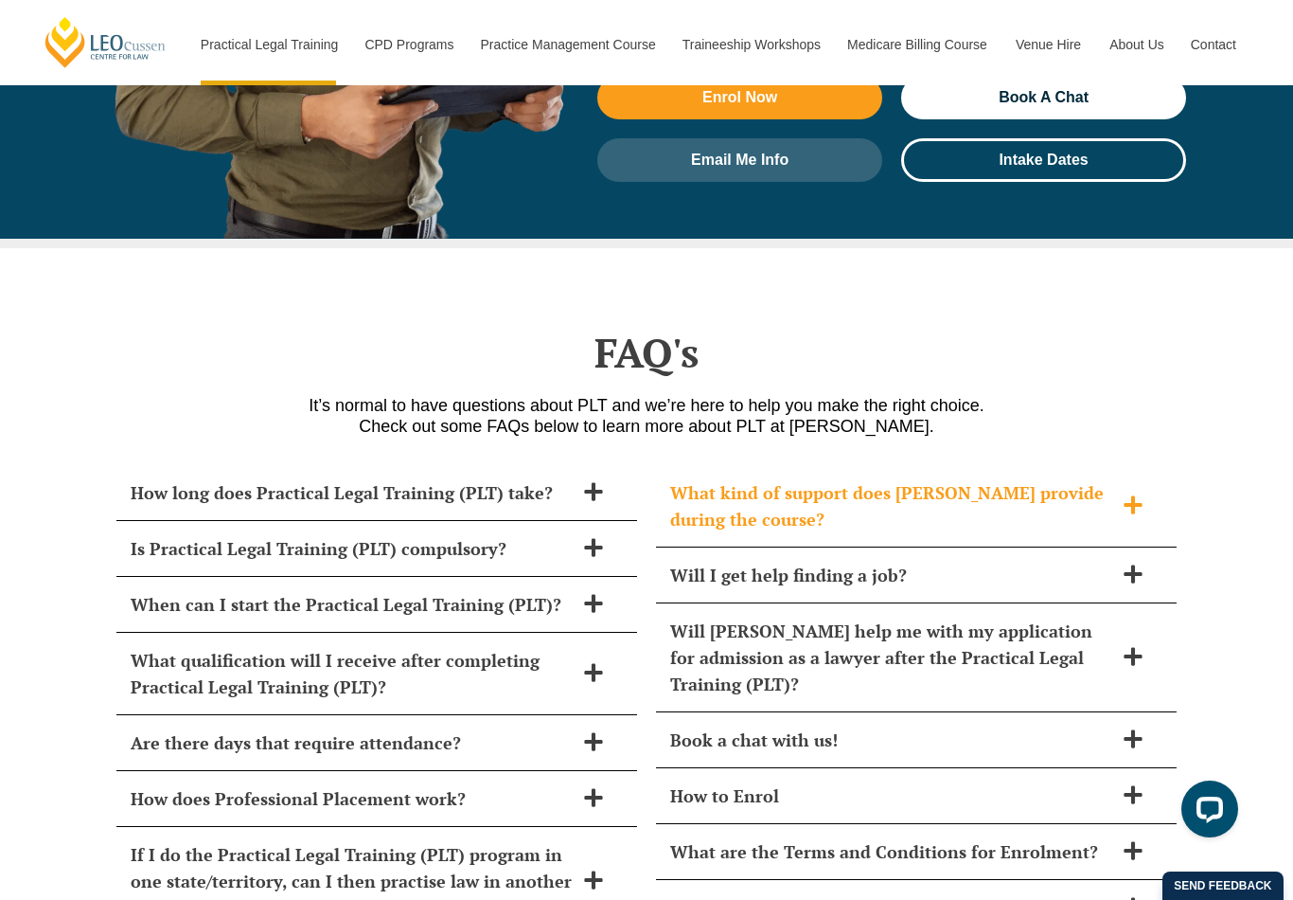
click at [1132, 495] on icon at bounding box center [1133, 504] width 18 height 18
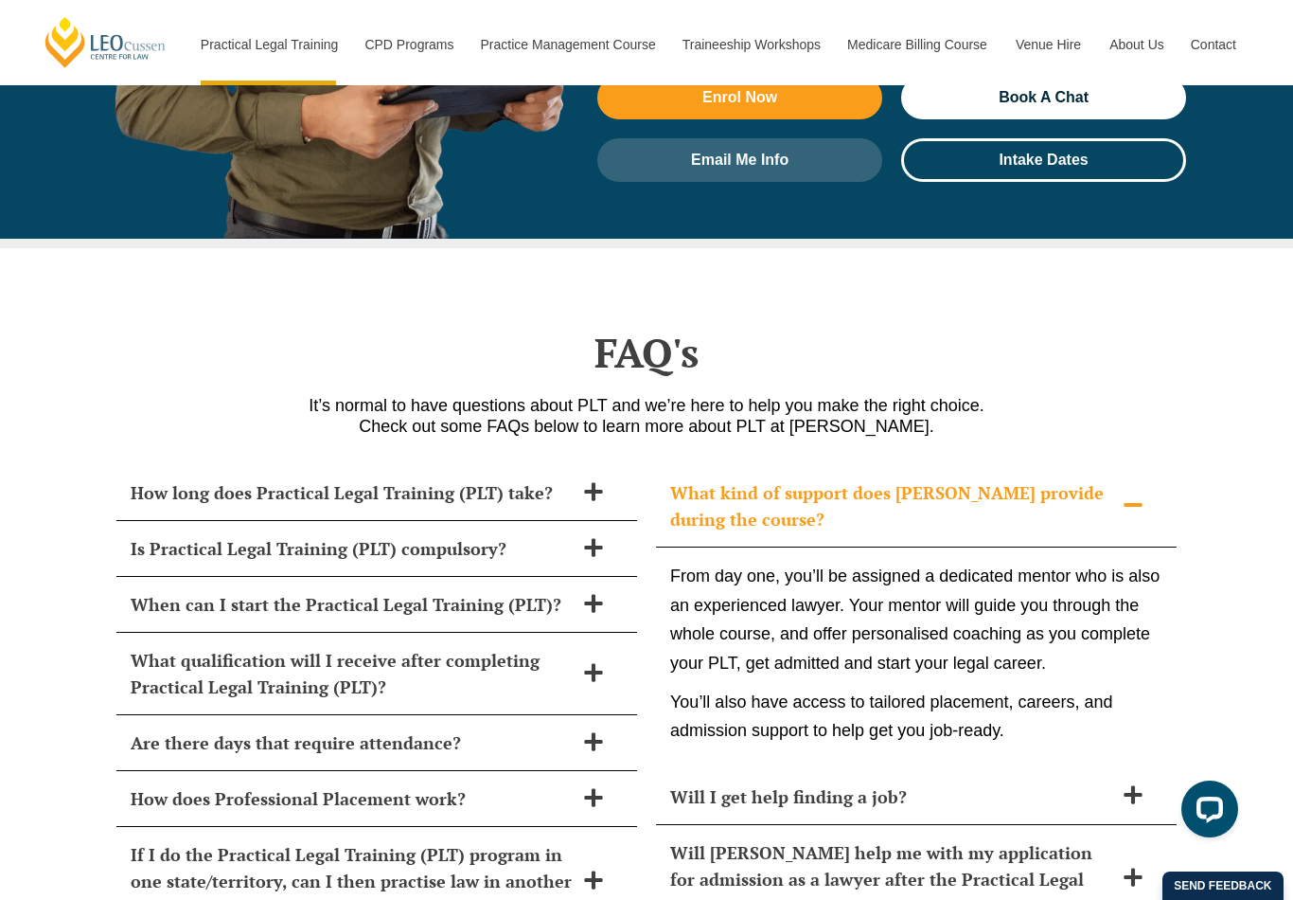
click at [1136, 503] on icon at bounding box center [1133, 505] width 18 height 4
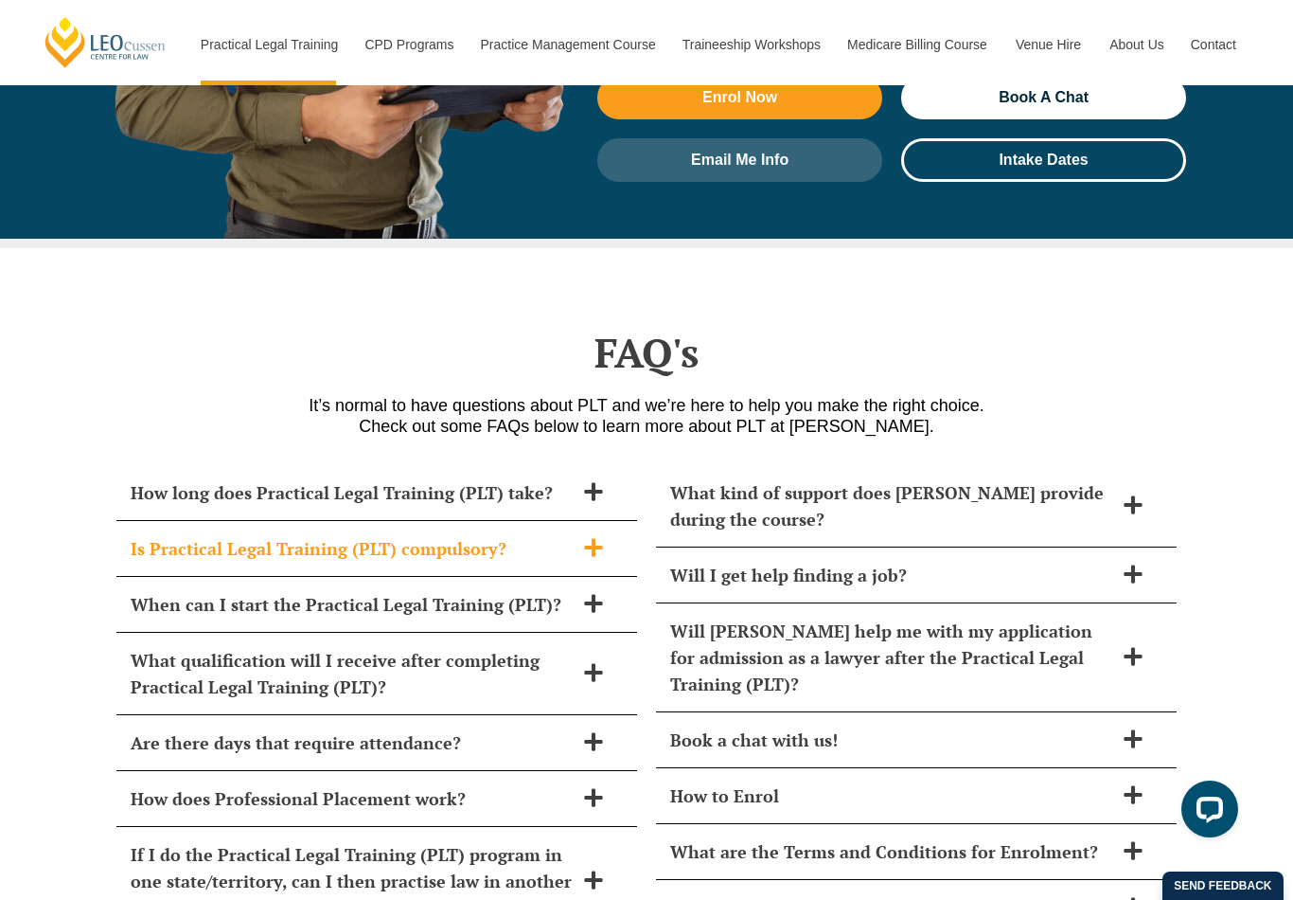
click at [595, 538] on icon at bounding box center [593, 547] width 18 height 18
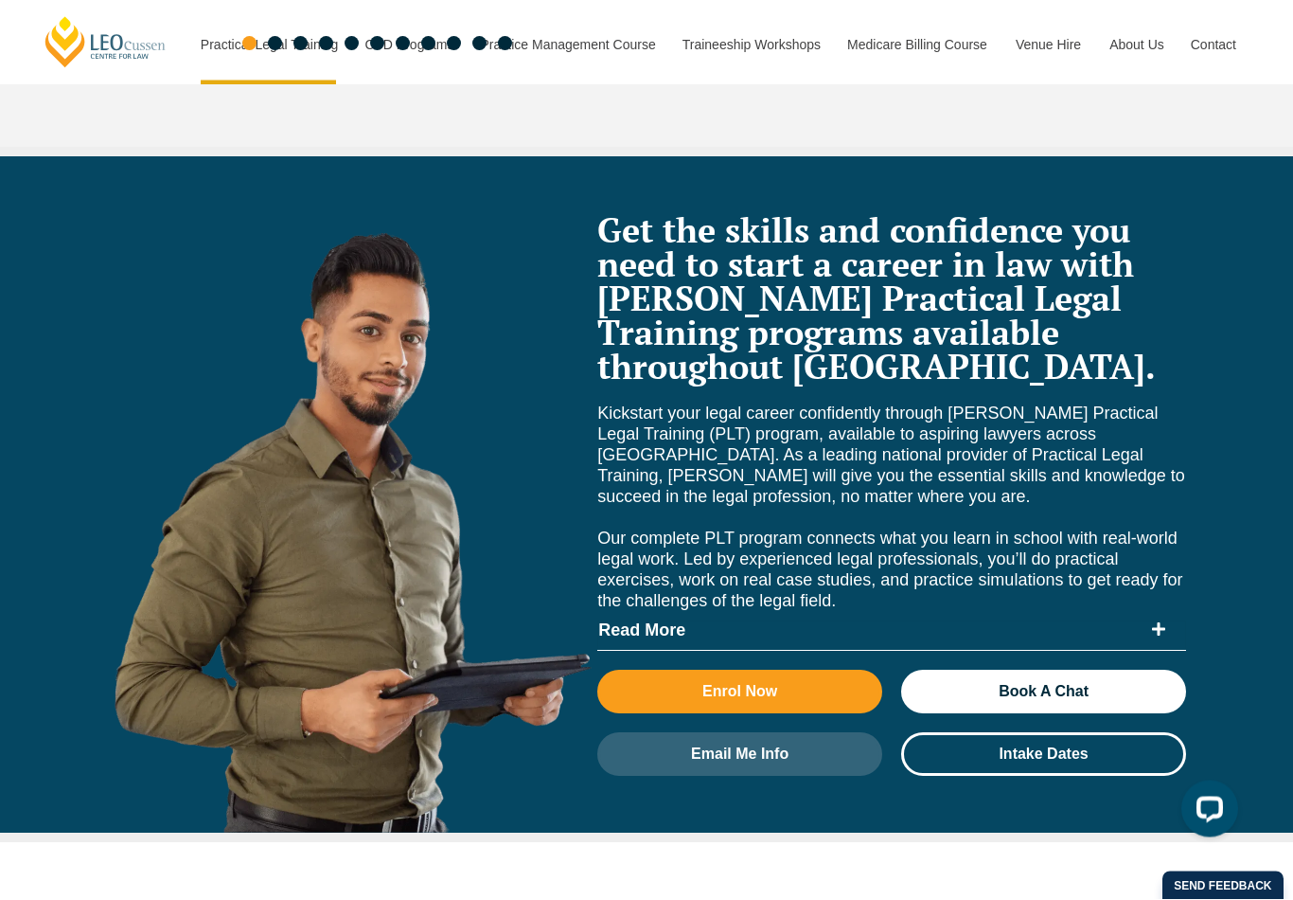
scroll to position [7382, 0]
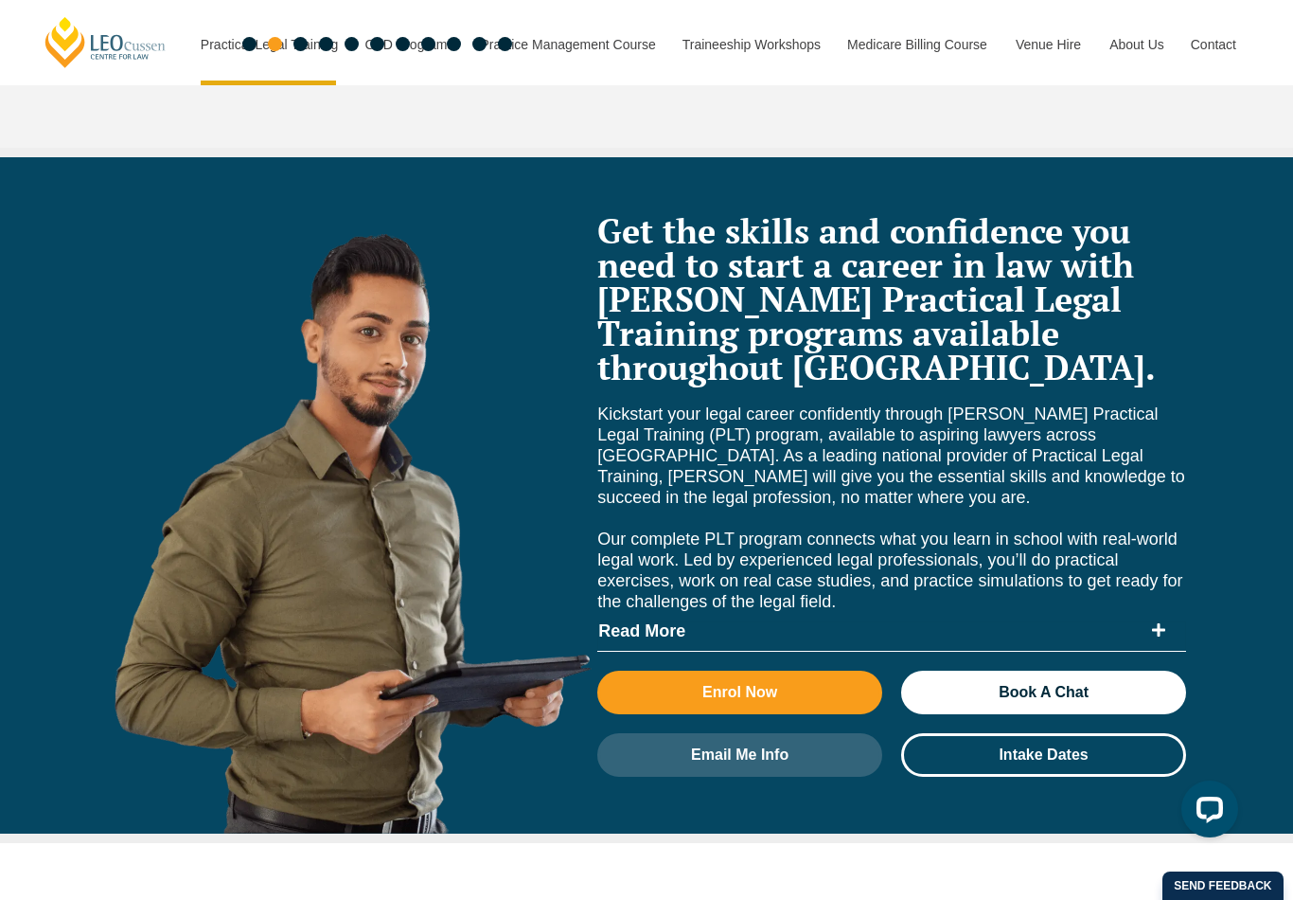
click at [1165, 622] on icon at bounding box center [1158, 629] width 15 height 15
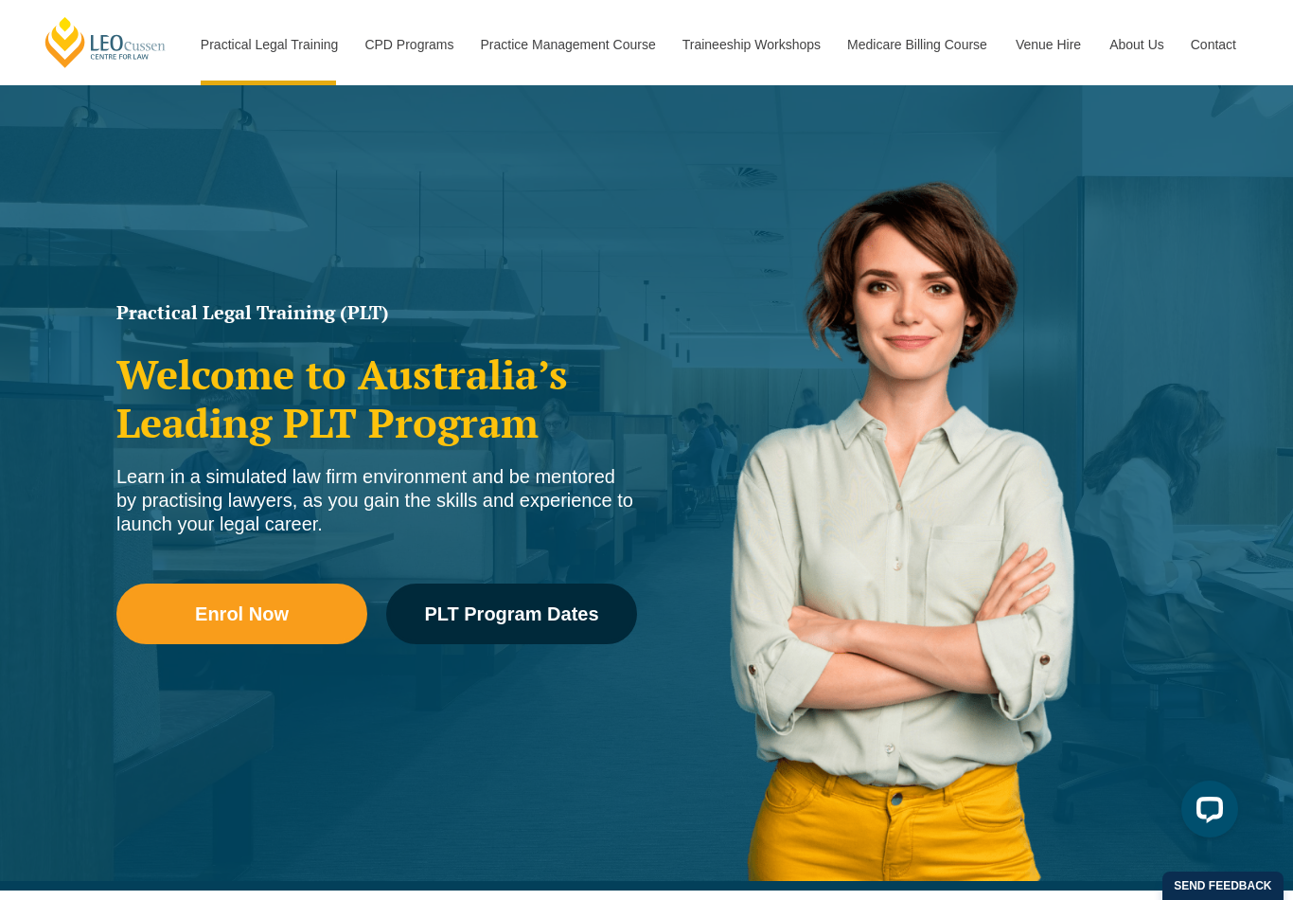
scroll to position [0, 0]
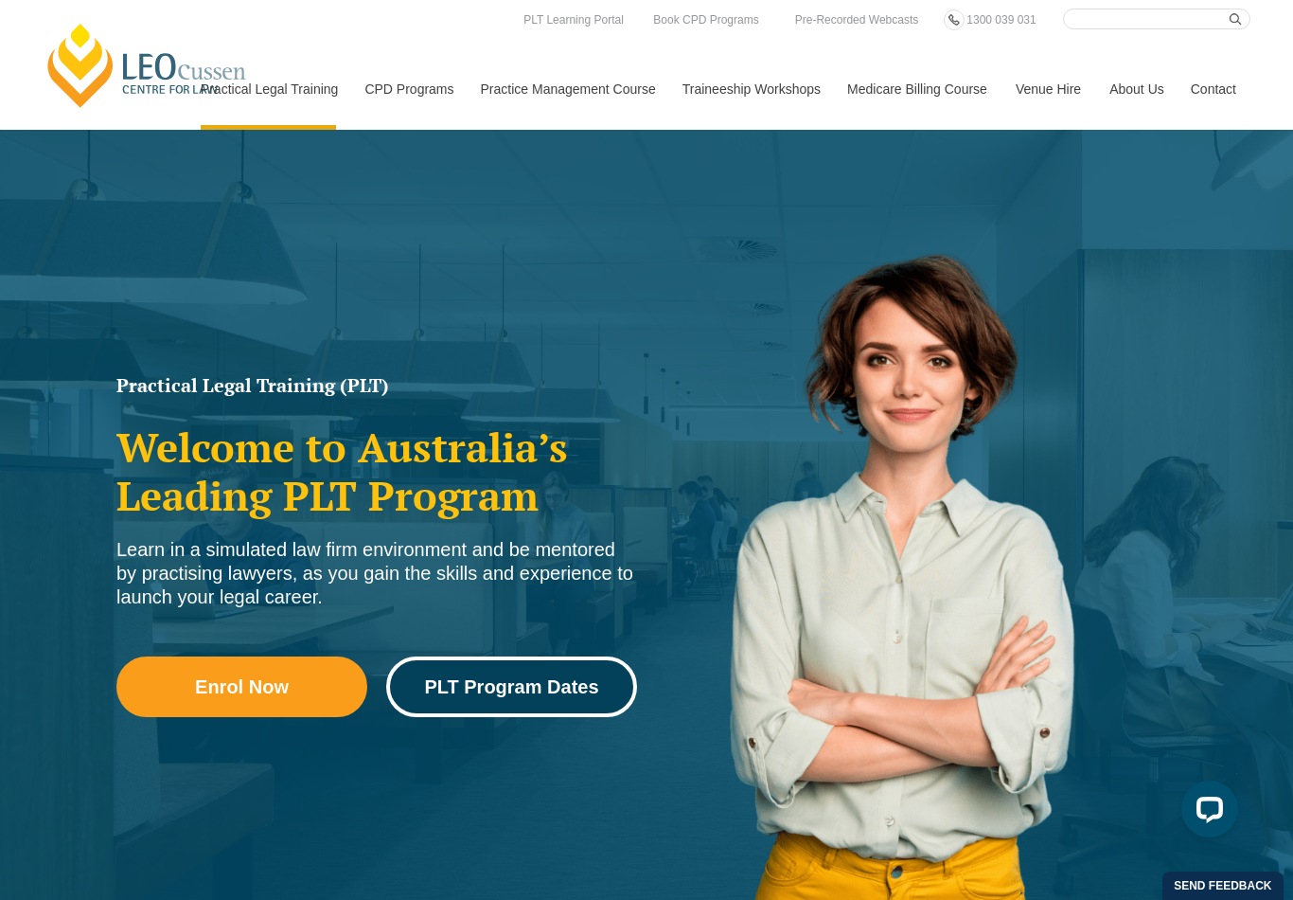
click at [578, 691] on span "PLT Program Dates" at bounding box center [511, 686] width 174 height 19
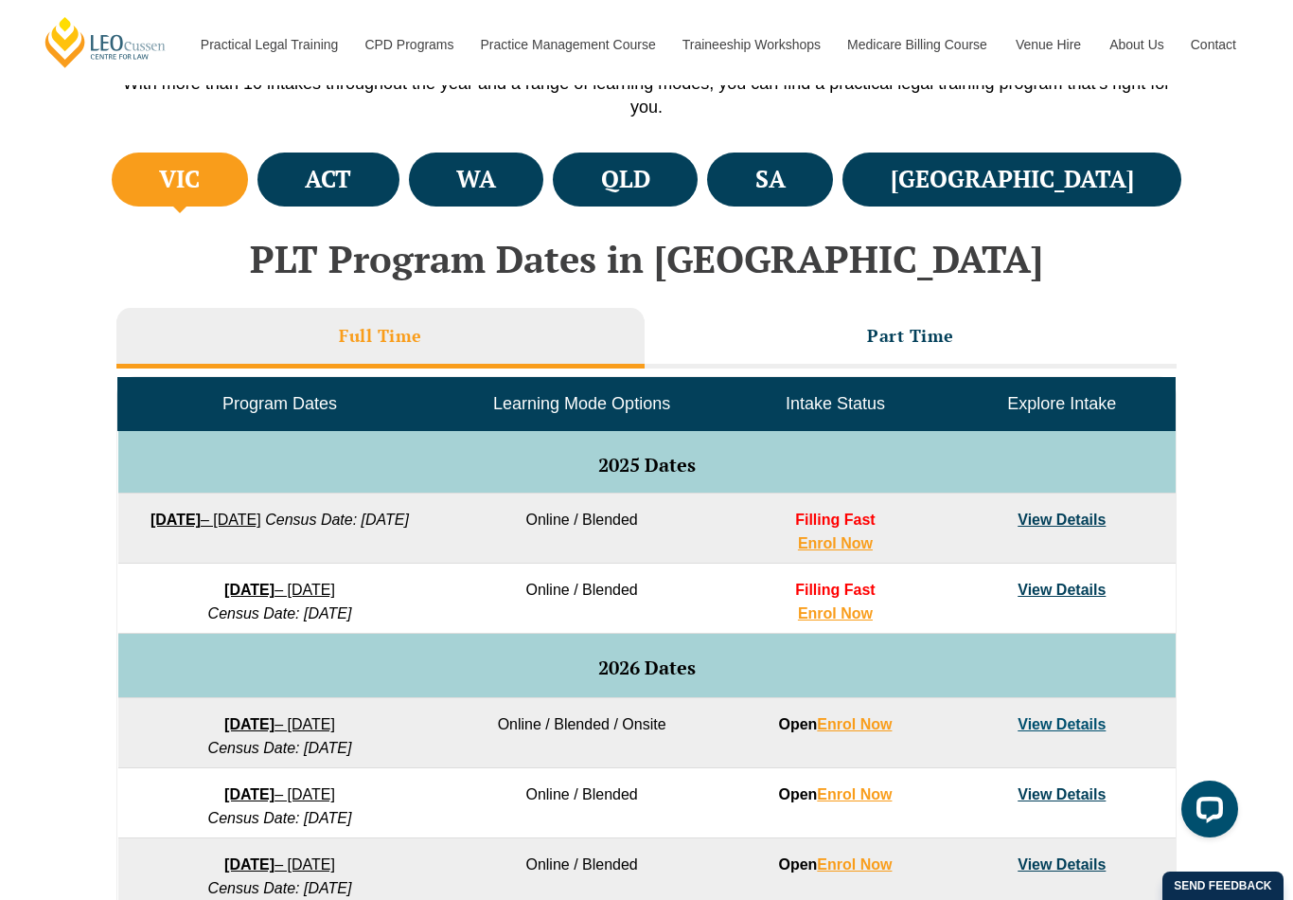
scroll to position [656, 0]
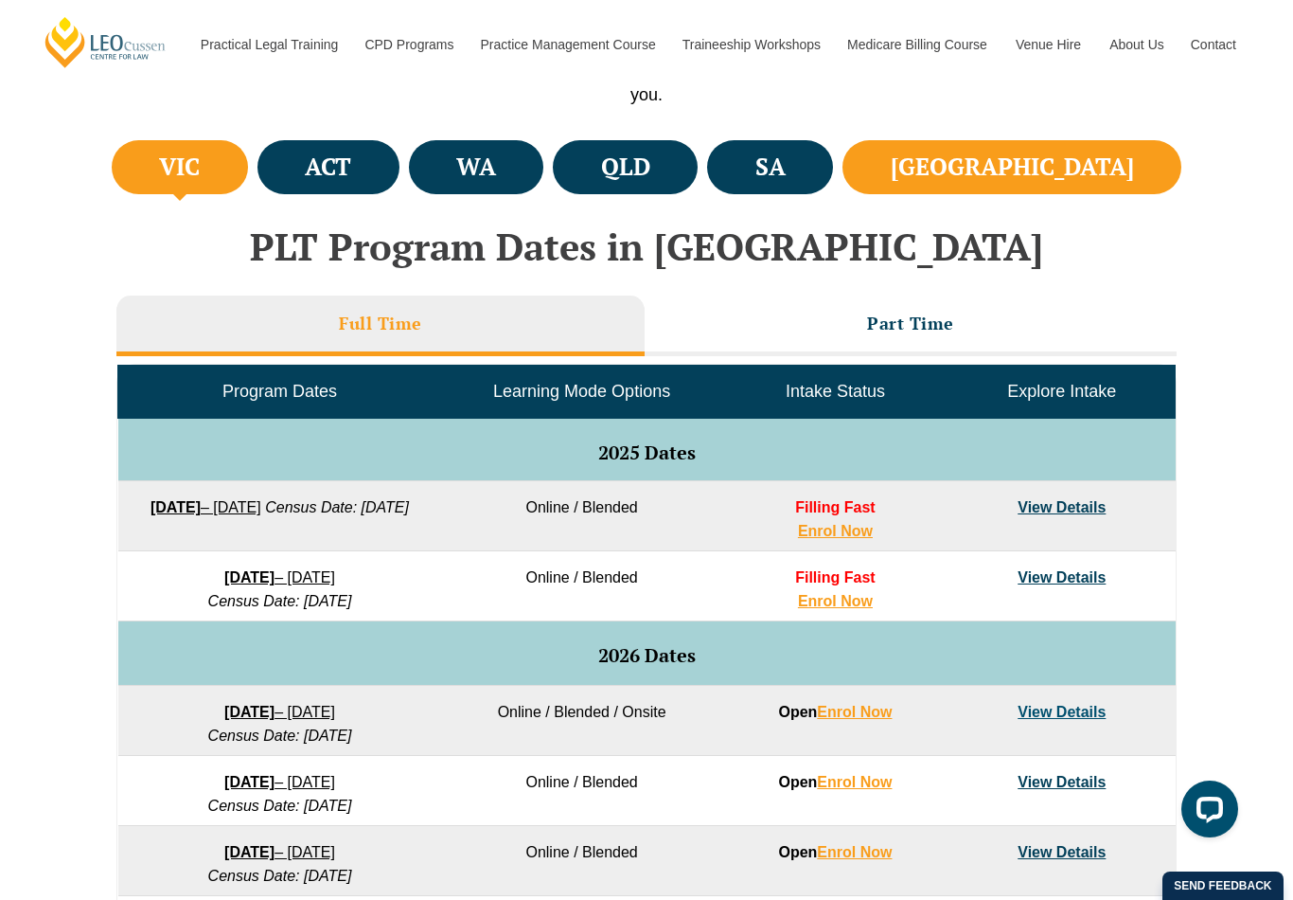
click at [1094, 169] on h4 "NSW" at bounding box center [1012, 167] width 243 height 31
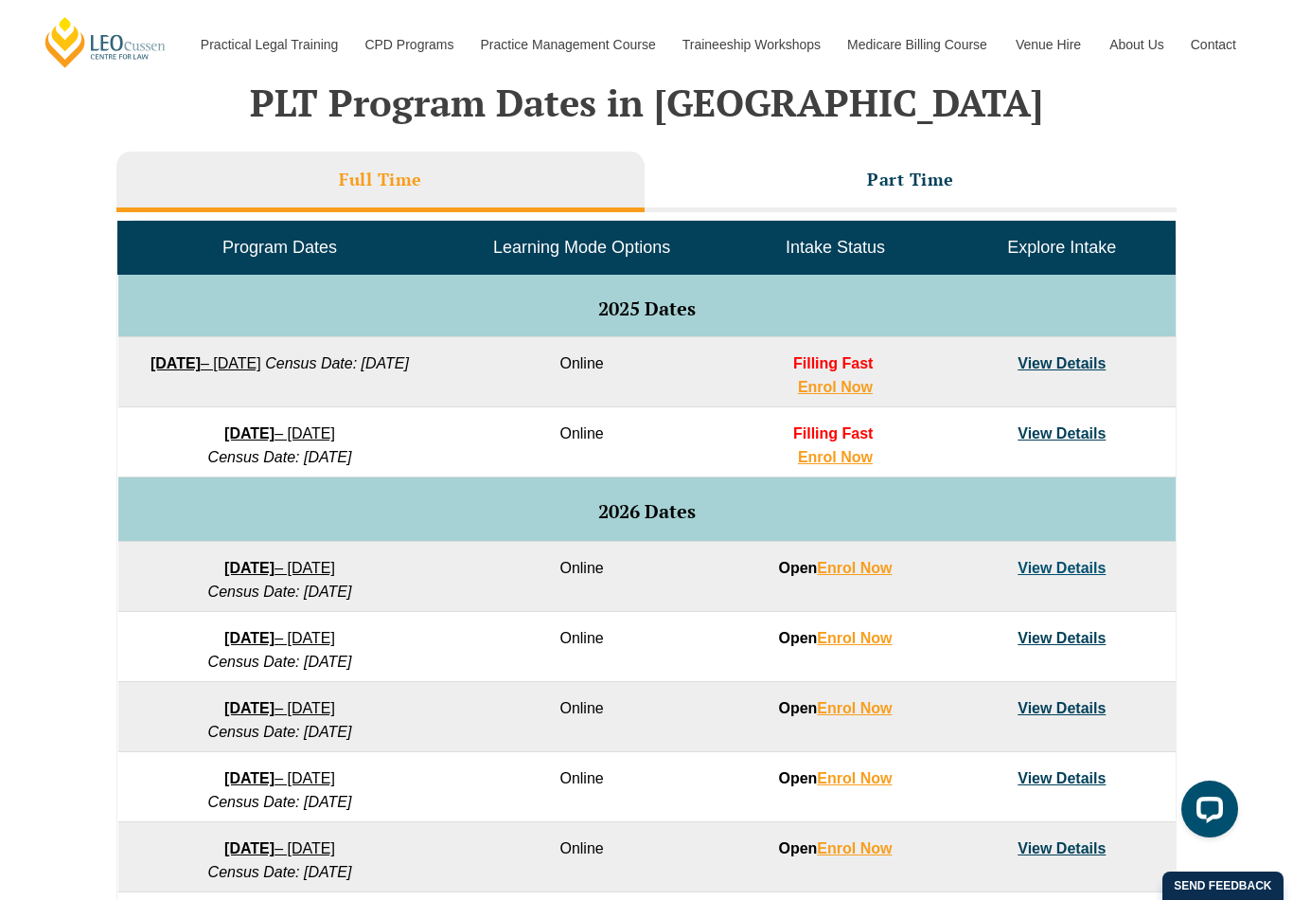
scroll to position [794, 0]
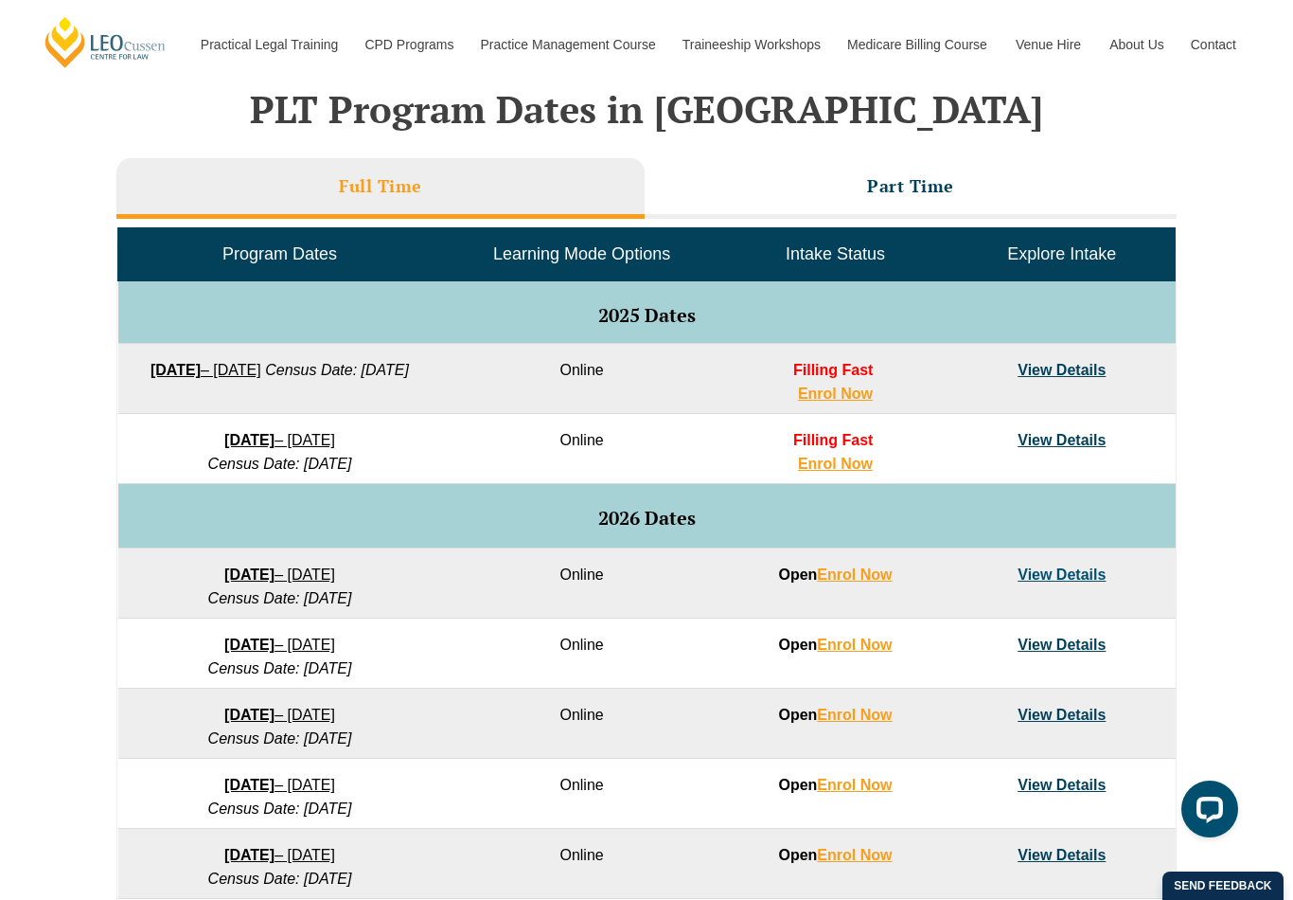
click at [1067, 368] on link "View Details" at bounding box center [1062, 370] width 88 height 16
